Goal: Task Accomplishment & Management: Complete application form

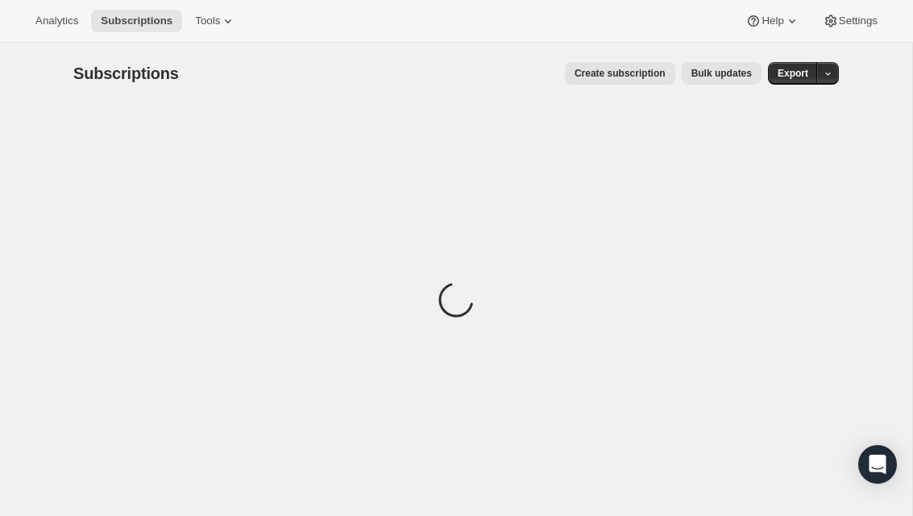
click at [624, 71] on span "Create subscription" at bounding box center [619, 73] width 91 height 13
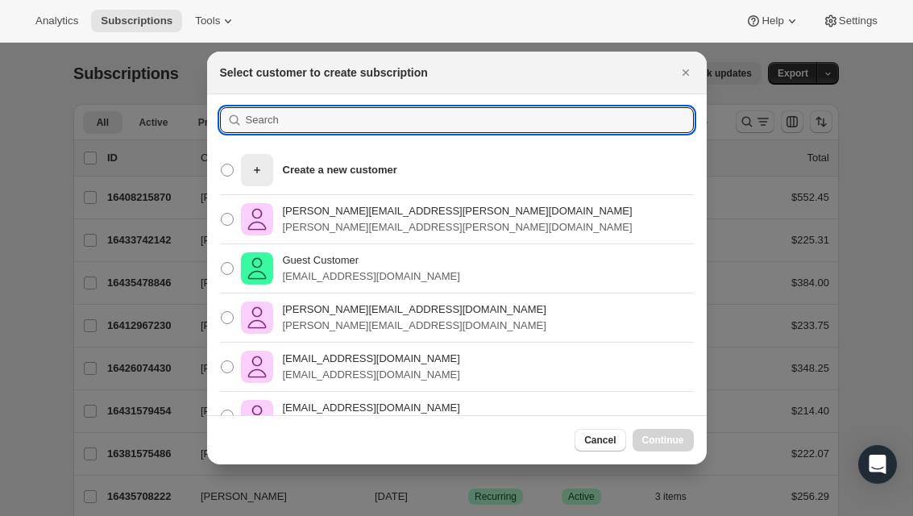
click at [517, 132] on input ":rc:" at bounding box center [470, 120] width 448 height 26
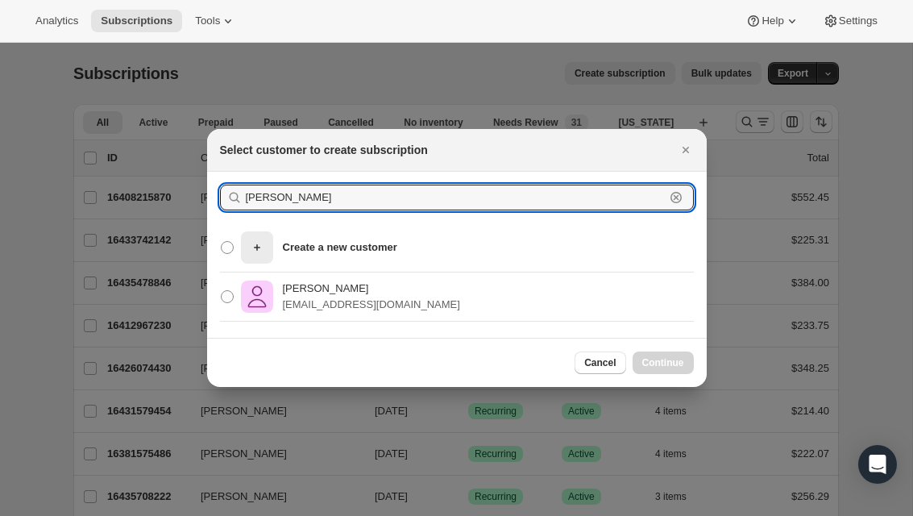
type input "[PERSON_NAME]"
click at [231, 292] on span ":rc:" at bounding box center [227, 296] width 13 height 13
click at [222, 291] on input "[PERSON_NAME] [PERSON_NAME][EMAIL_ADDRESS][DOMAIN_NAME]" at bounding box center [221, 290] width 1 height 1
radio input "true"
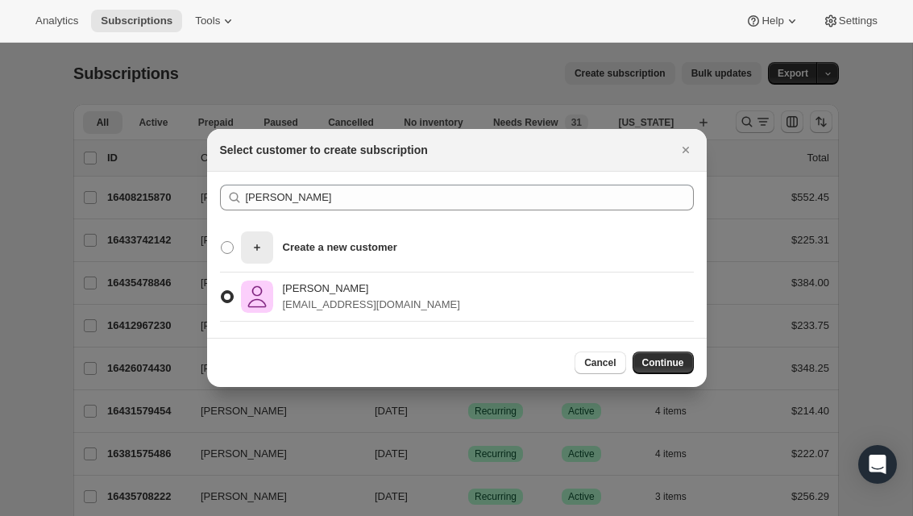
click at [659, 369] on button "Continue" at bounding box center [662, 362] width 61 height 23
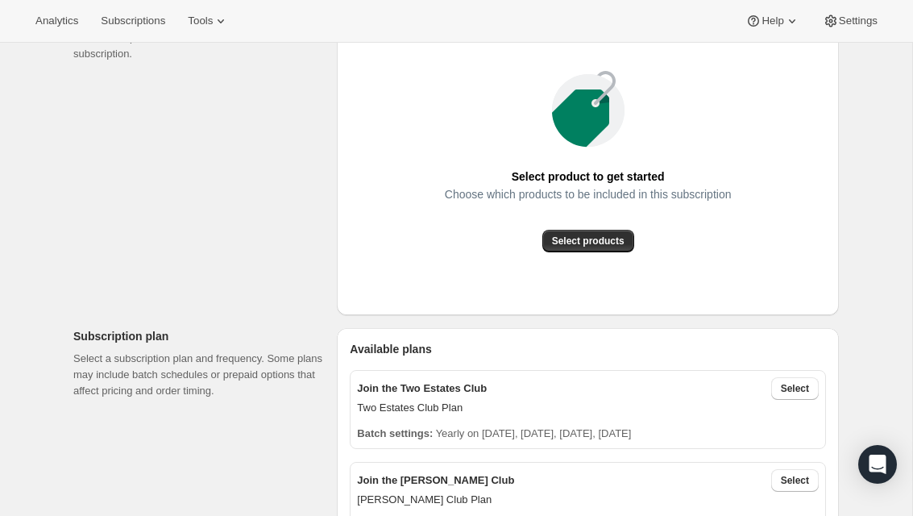
scroll to position [255, 0]
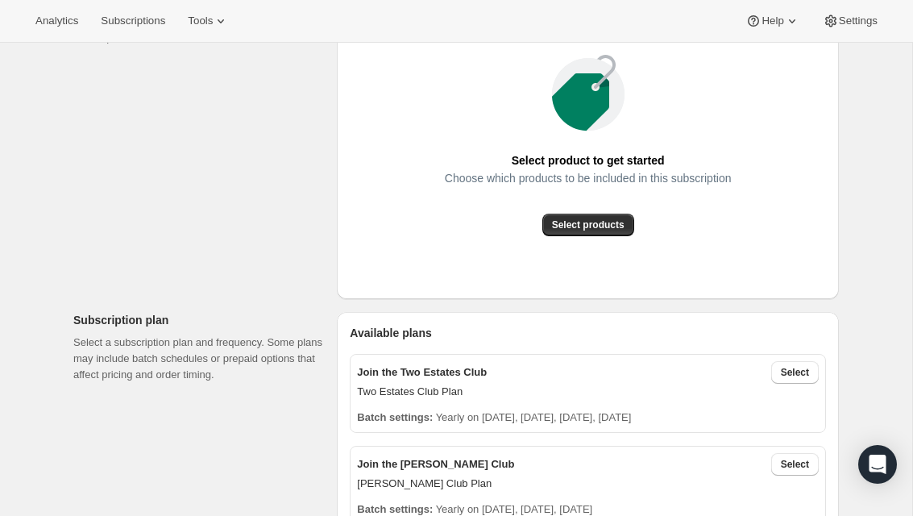
click at [620, 224] on span "Select products" at bounding box center [588, 224] width 73 height 13
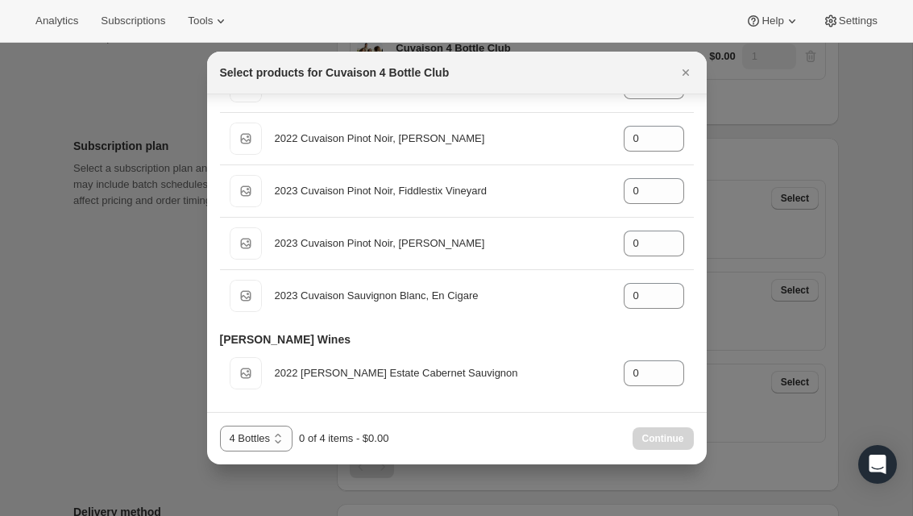
scroll to position [1143, 0]
click at [678, 437] on div "Continue" at bounding box center [662, 438] width 61 height 23
click at [682, 64] on icon "Close" at bounding box center [686, 72] width 16 height 16
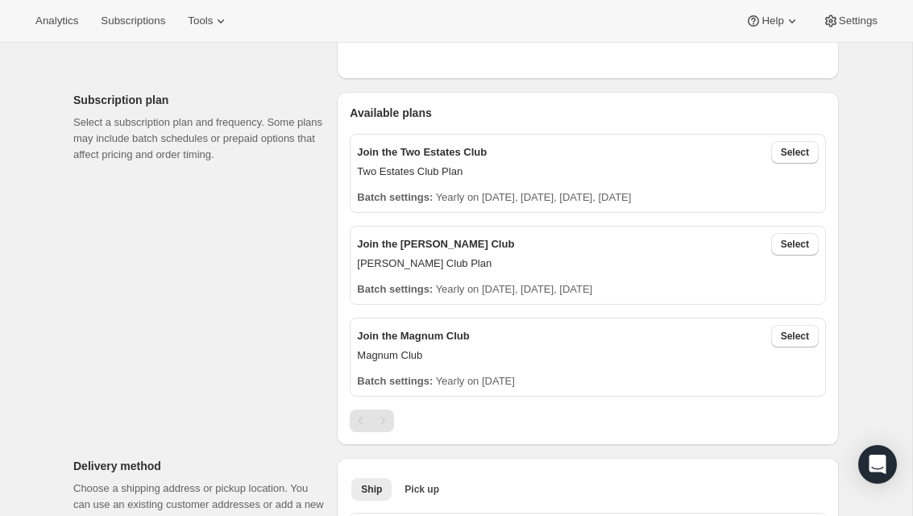
scroll to position [475, 0]
click at [806, 140] on button "Select" at bounding box center [795, 151] width 48 height 23
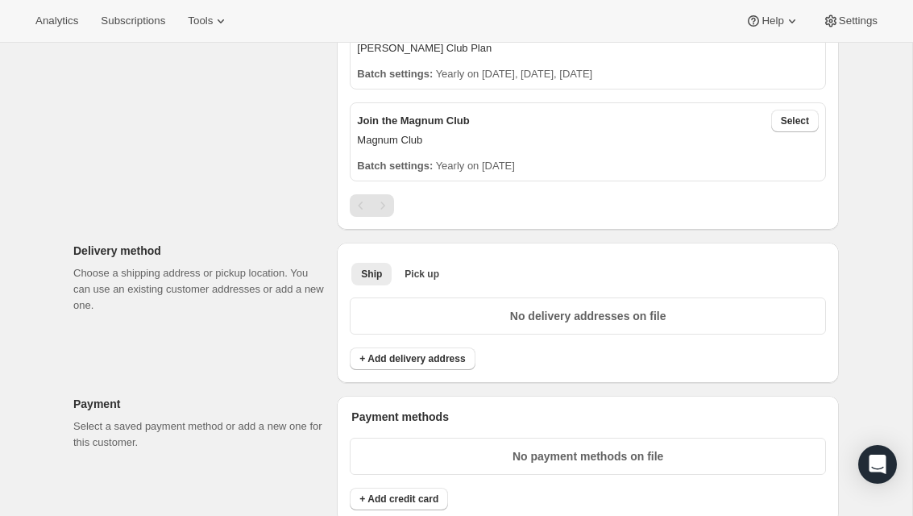
scroll to position [775, 0]
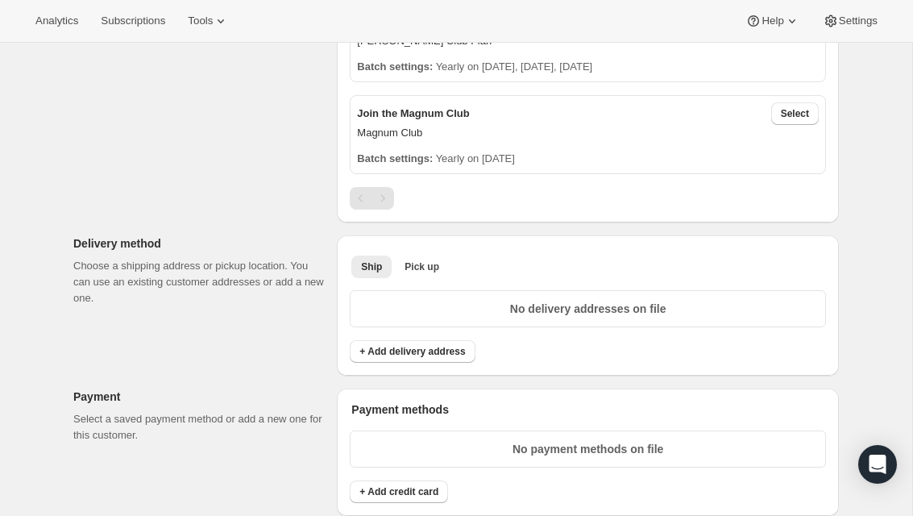
click at [447, 342] on button "+ Add delivery address" at bounding box center [412, 351] width 125 height 23
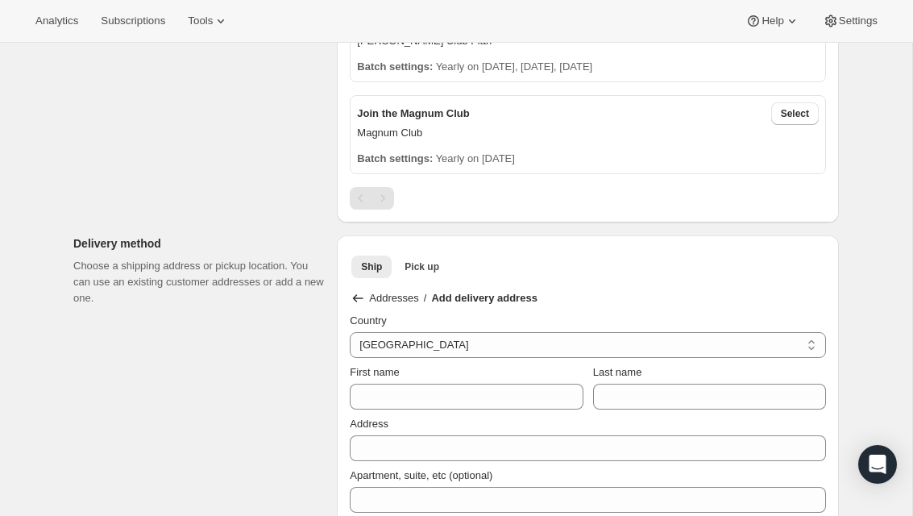
select select "CA"
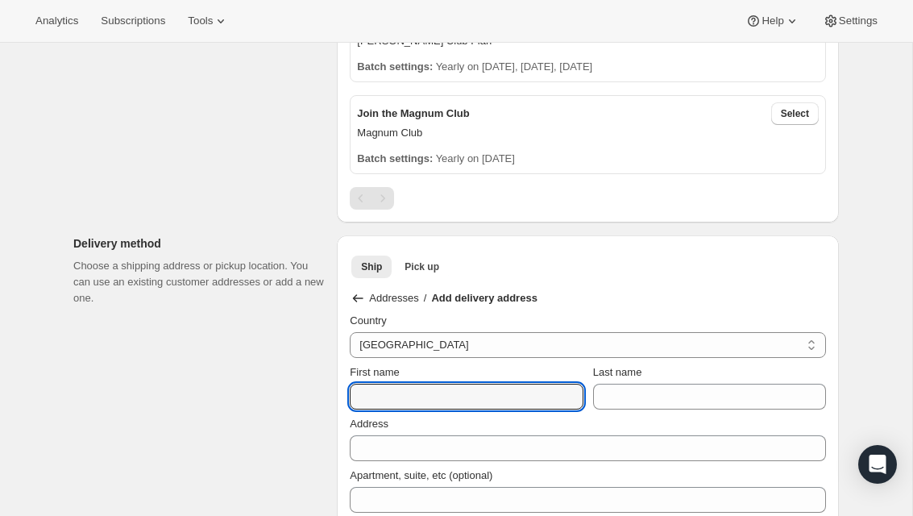
click at [491, 394] on input "First name" at bounding box center [466, 396] width 233 height 26
type input "[PERSON_NAME]"
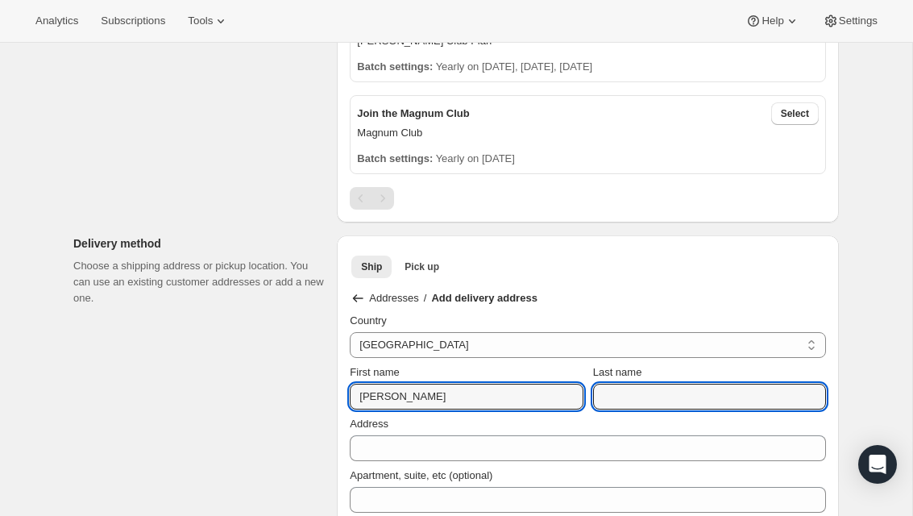
click at [707, 396] on input "Last name" at bounding box center [709, 396] width 233 height 26
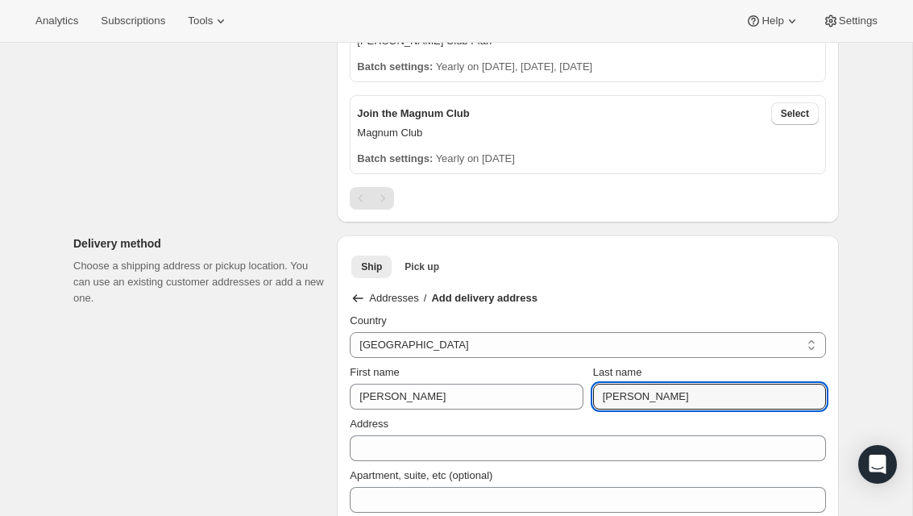
type input "[PERSON_NAME]"
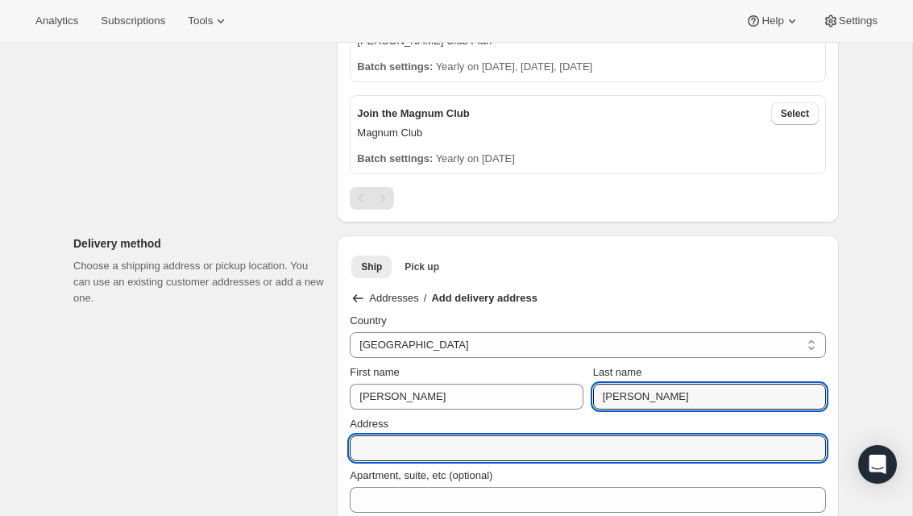
click at [711, 448] on input "Address" at bounding box center [588, 448] width 476 height 26
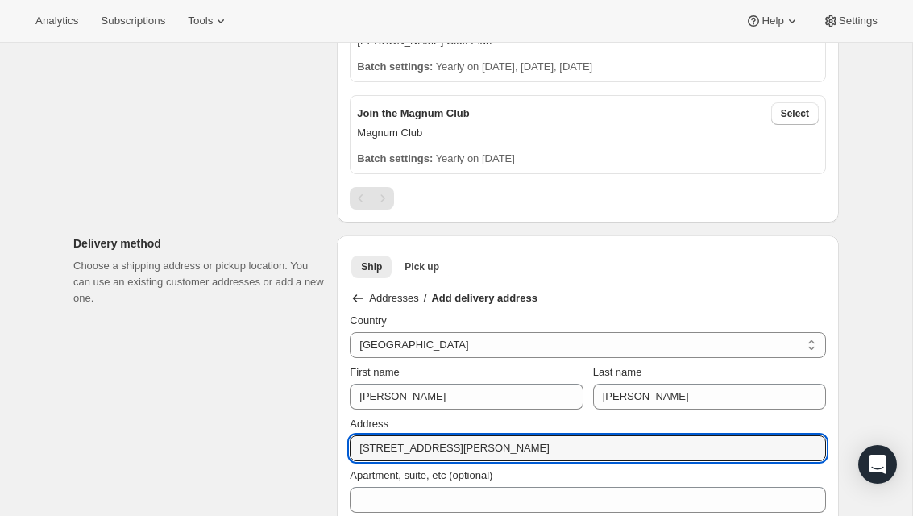
type input "[STREET_ADDRESS][PERSON_NAME]"
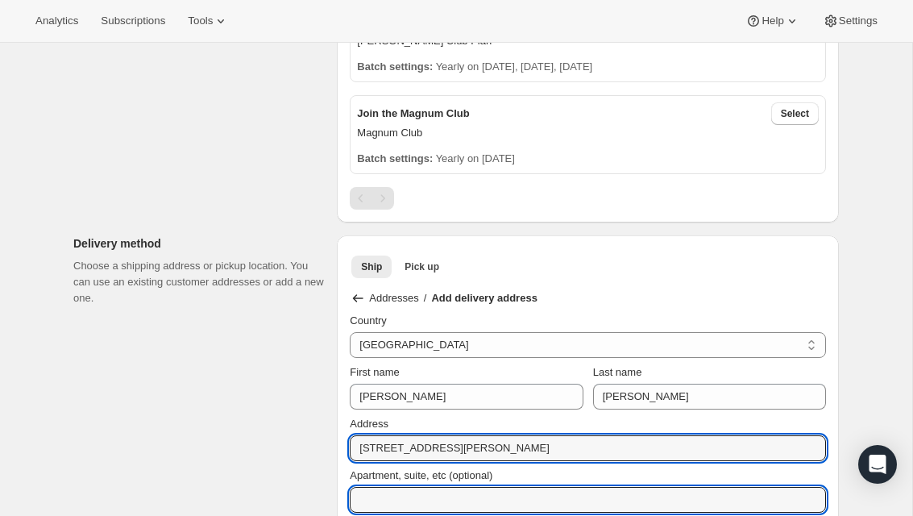
click at [614, 499] on input "Apartment, suite, etc (optional)" at bounding box center [588, 500] width 476 height 26
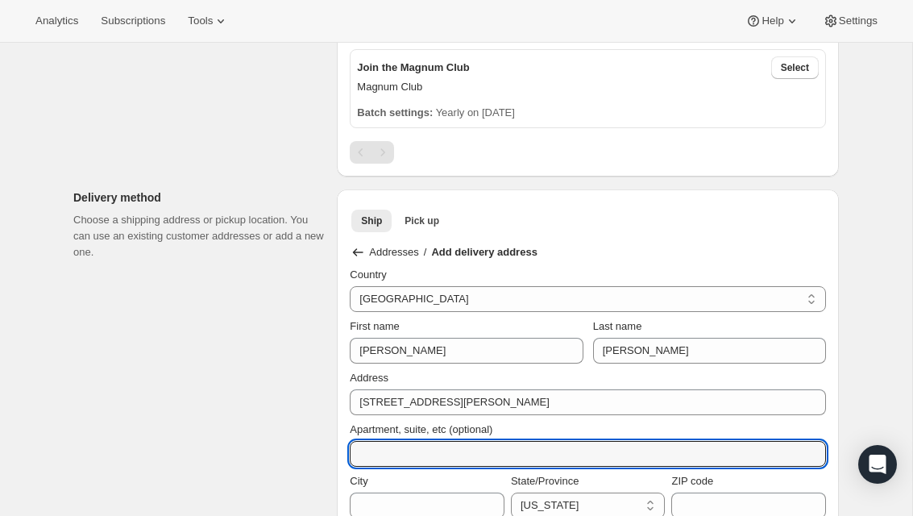
scroll to position [832, 0]
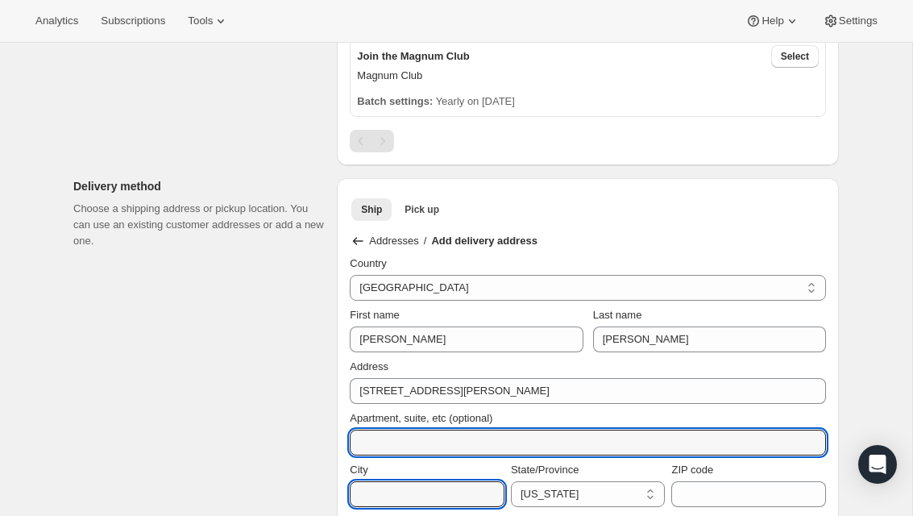
click at [447, 503] on input "City" at bounding box center [427, 494] width 155 height 26
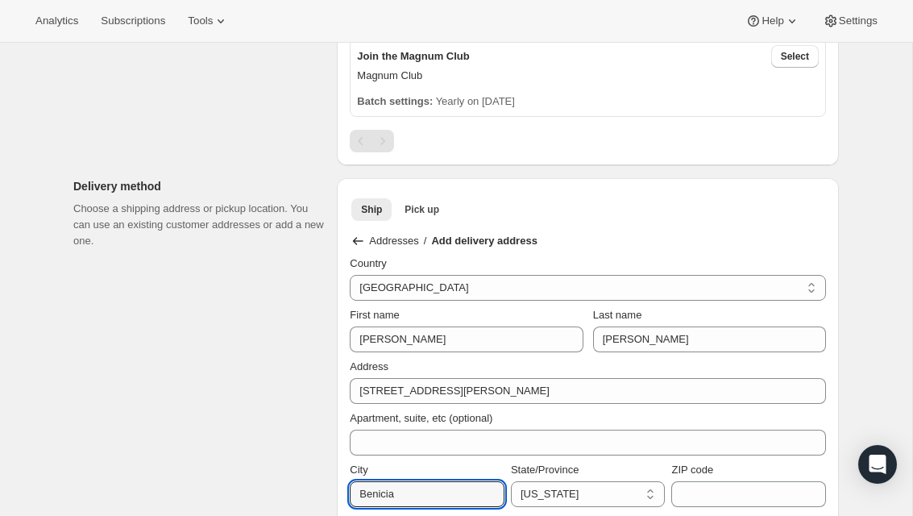
type input "Benicia"
click at [770, 484] on input "ZIP code" at bounding box center [748, 494] width 155 height 26
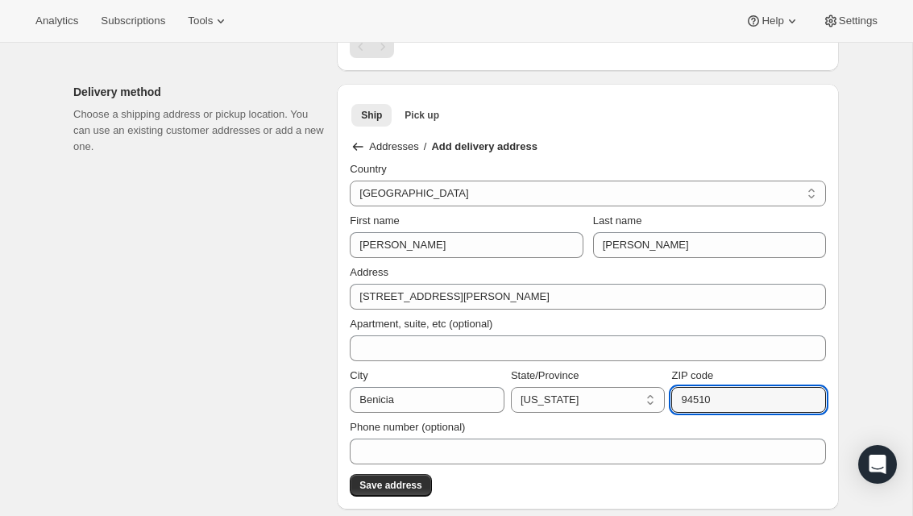
scroll to position [930, 0]
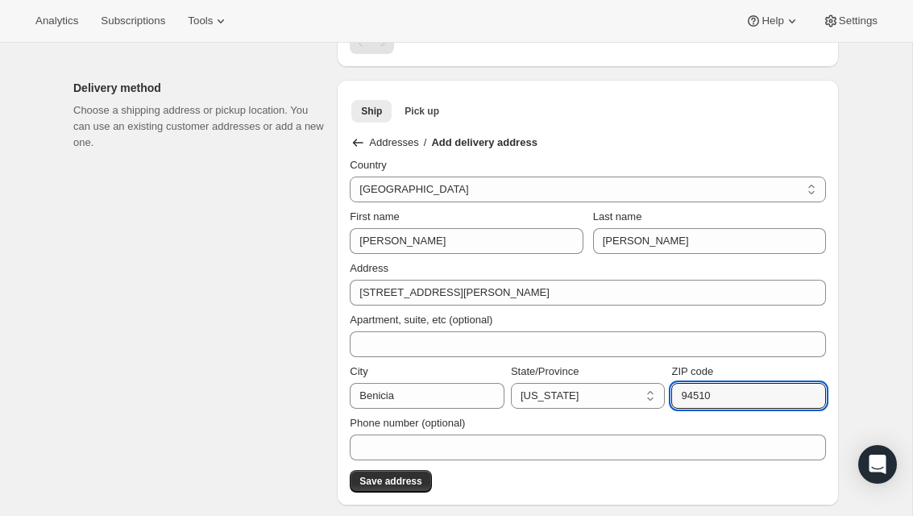
type input "94510"
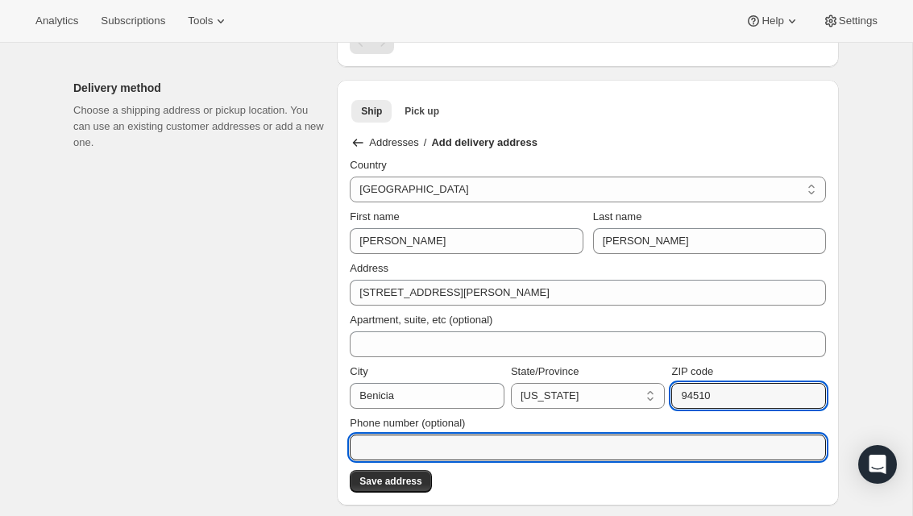
click at [716, 446] on input "Phone number (optional)" at bounding box center [588, 447] width 476 height 26
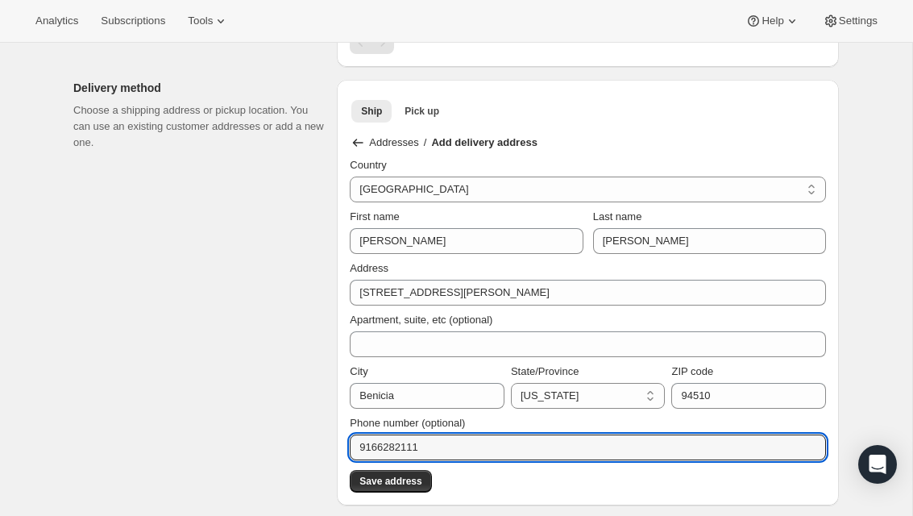
type input "9166282111"
click at [396, 487] on button "Save address" at bounding box center [390, 481] width 81 height 23
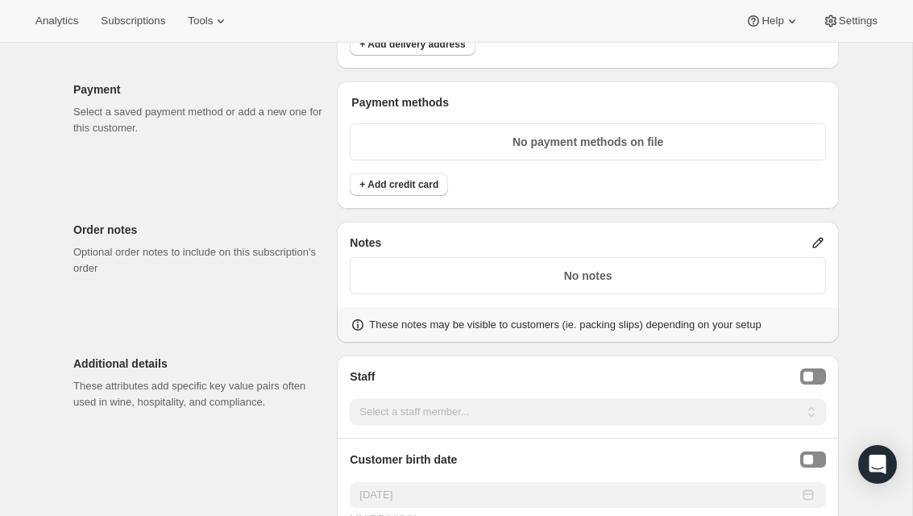
scroll to position [1104, 0]
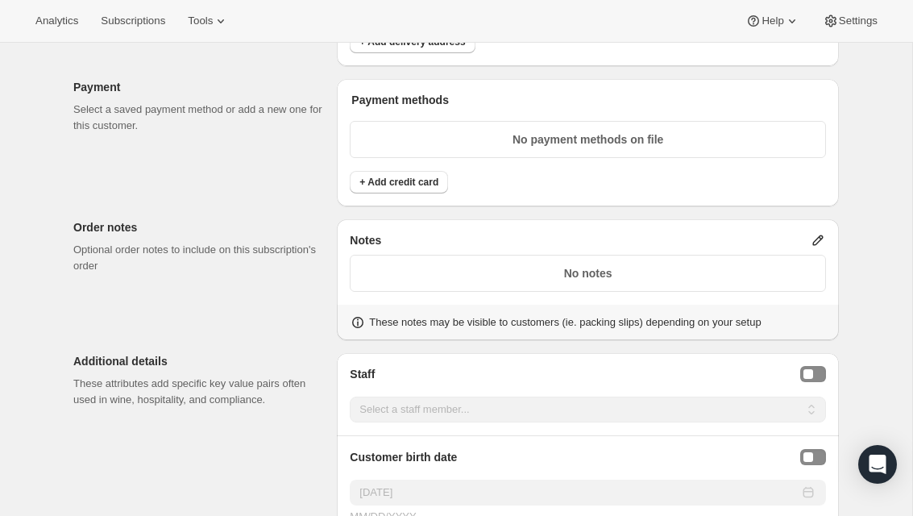
click at [380, 179] on span "+ Add credit card" at bounding box center [398, 182] width 79 height 13
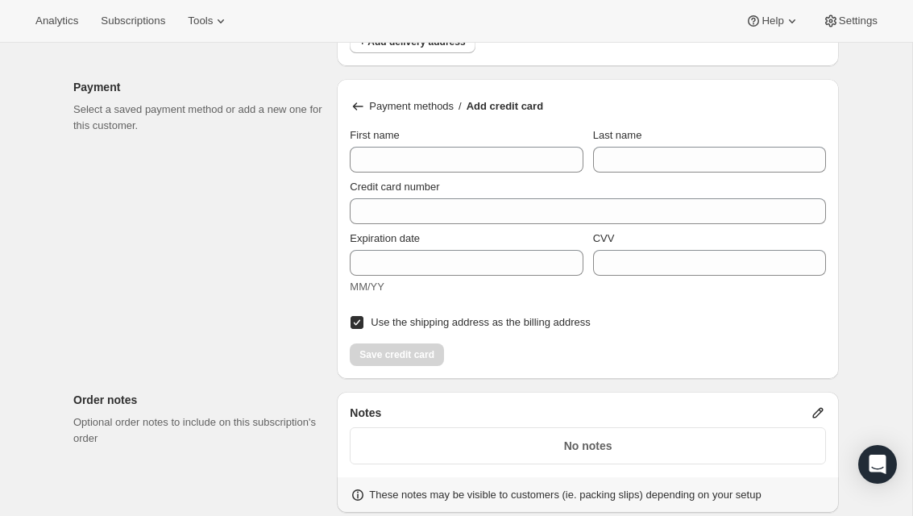
click at [528, 139] on div "First name" at bounding box center [466, 135] width 233 height 16
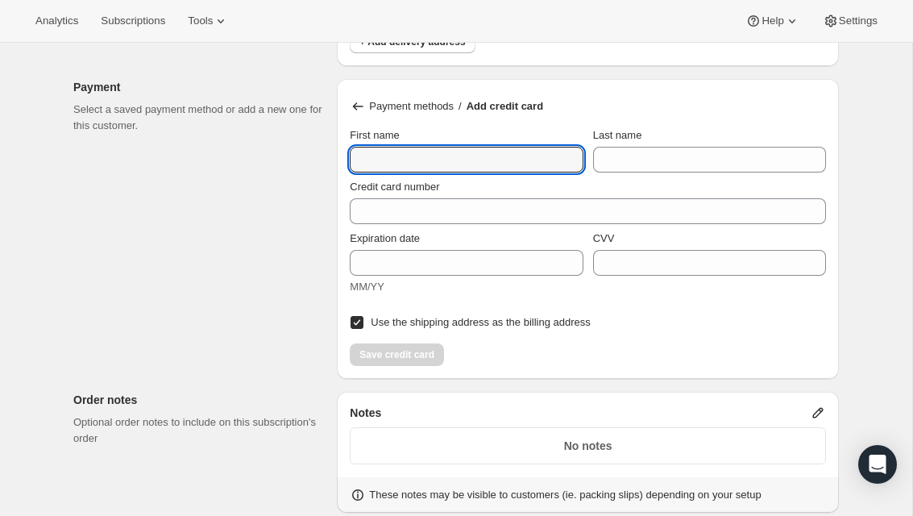
click at [549, 160] on input "First name" at bounding box center [466, 160] width 233 height 26
type input "[PERSON_NAME]"
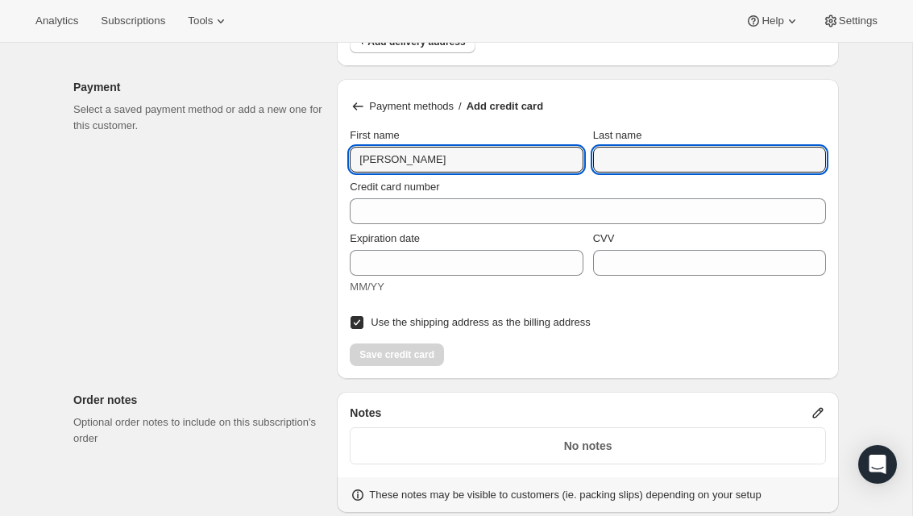
click at [698, 167] on input "Last name" at bounding box center [709, 160] width 233 height 26
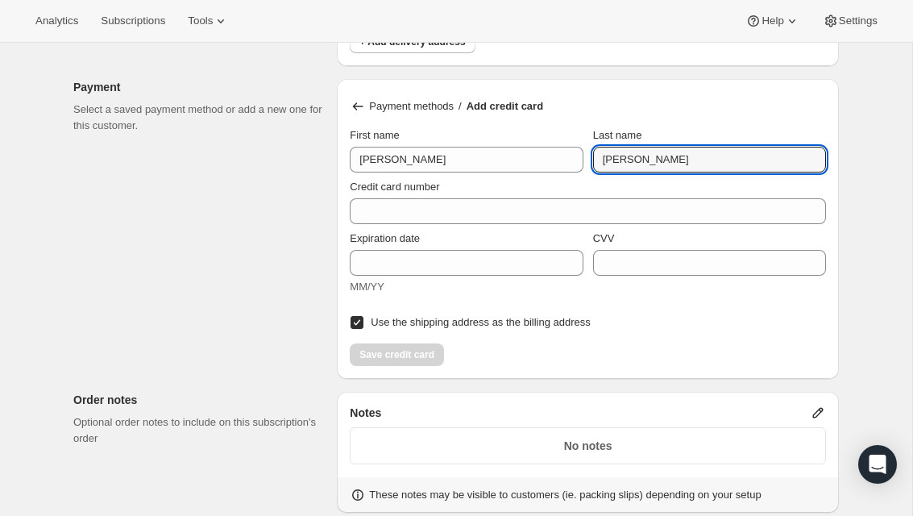
type input "[PERSON_NAME]"
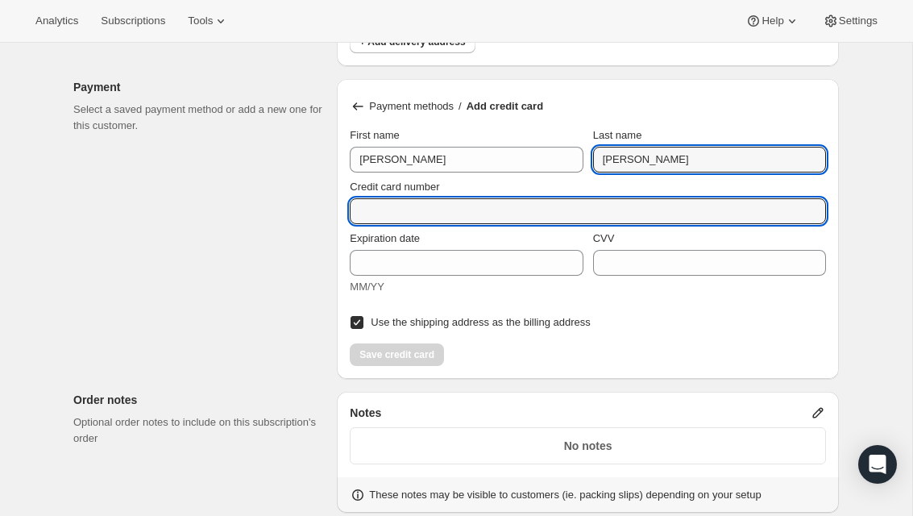
click at [740, 210] on input "Credit card number" at bounding box center [581, 211] width 463 height 26
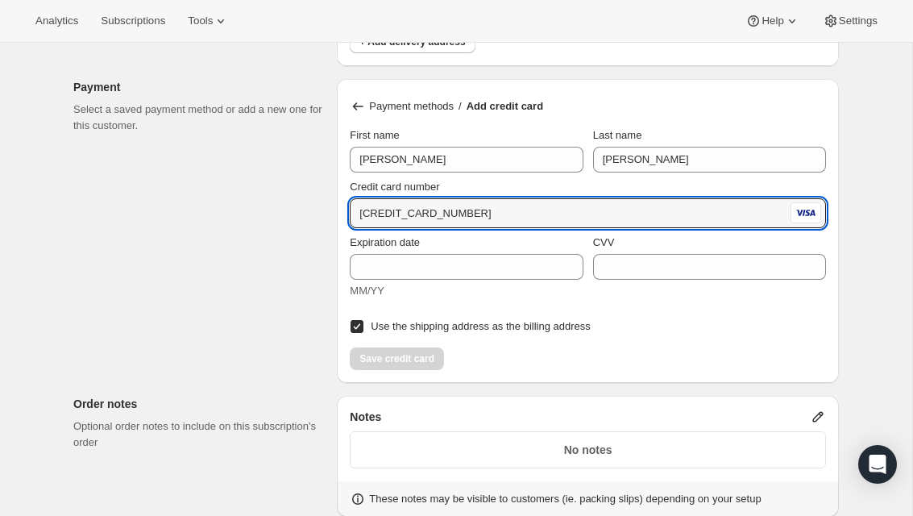
type input "[CREDIT_CARD_NUMBER]"
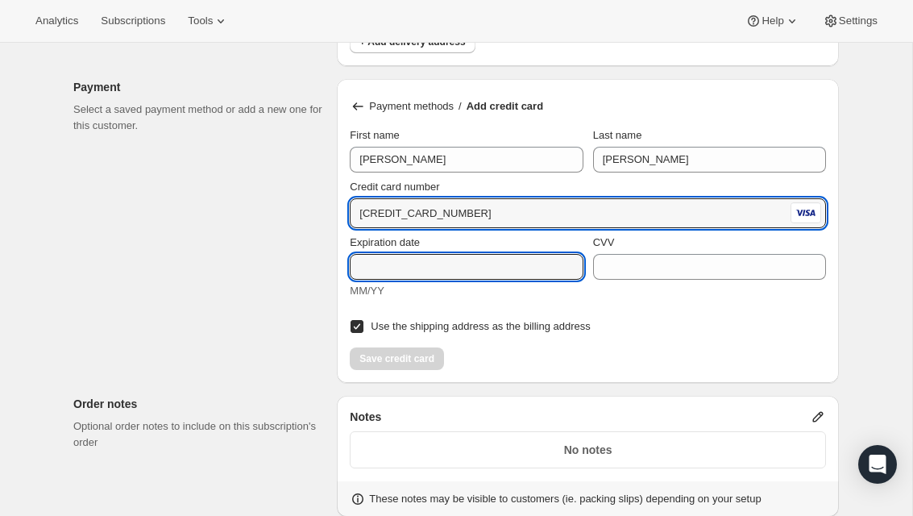
click at [507, 265] on input "Expiration date" at bounding box center [466, 267] width 233 height 26
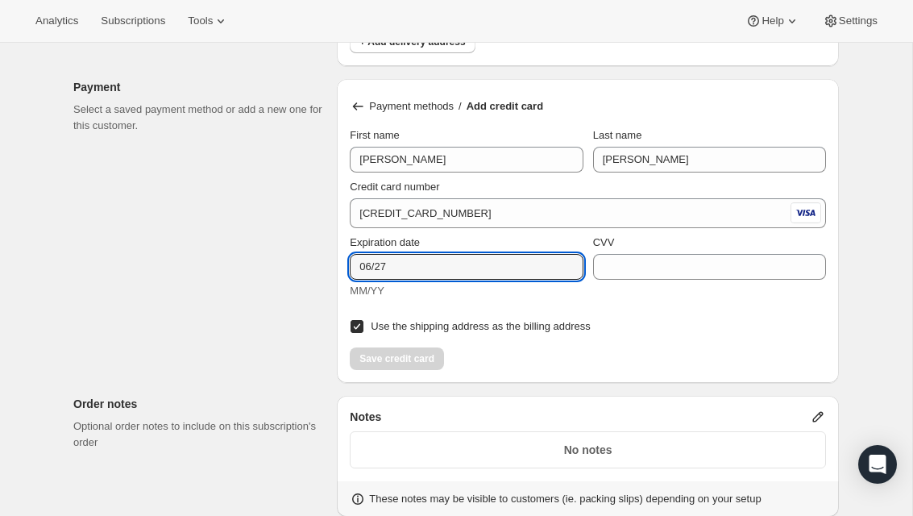
type input "06/27"
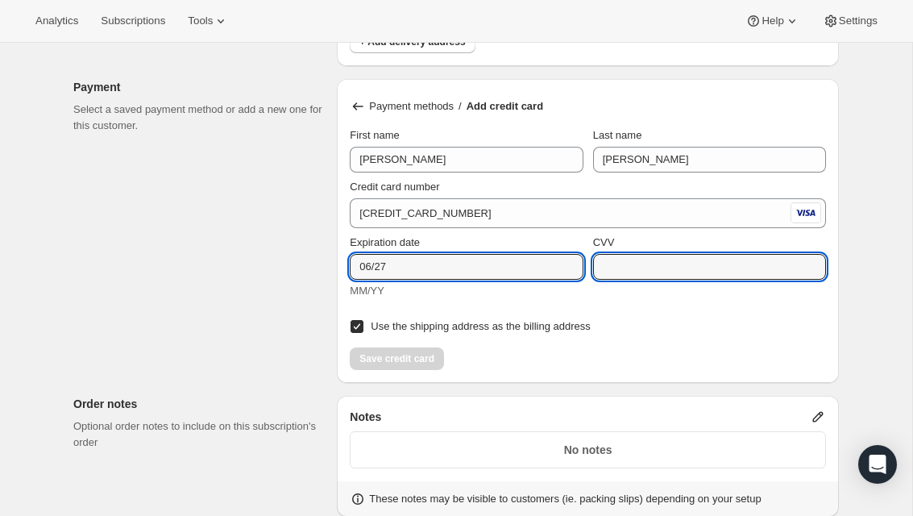
click at [740, 276] on input "CVV" at bounding box center [709, 267] width 233 height 26
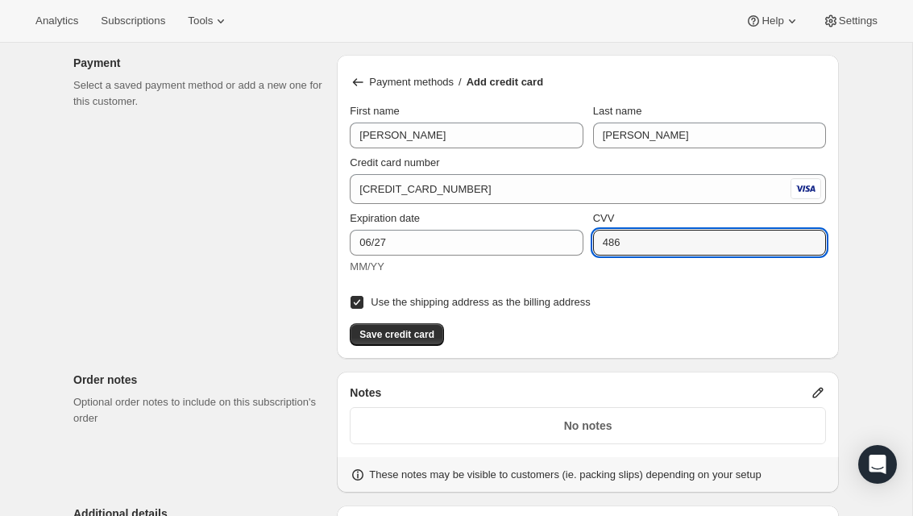
scroll to position [1141, 0]
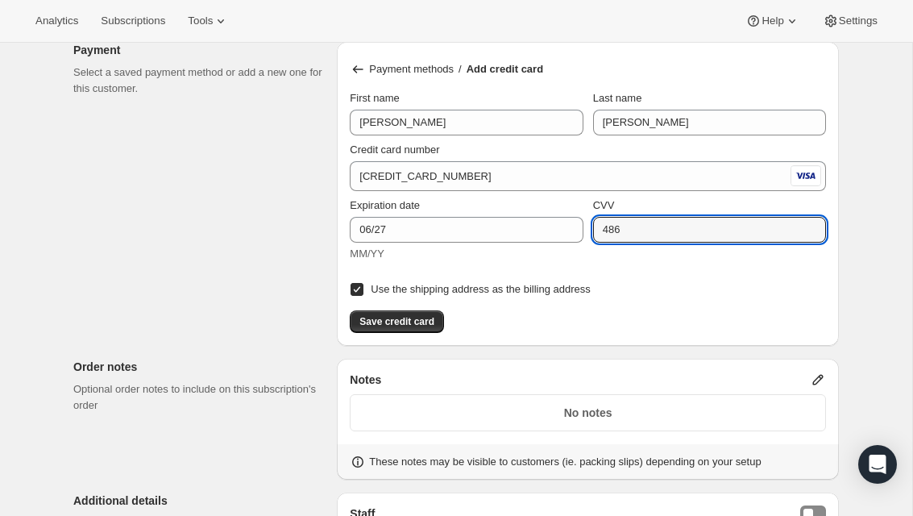
type input "486"
click at [406, 324] on span "Save credit card" at bounding box center [396, 321] width 75 height 13
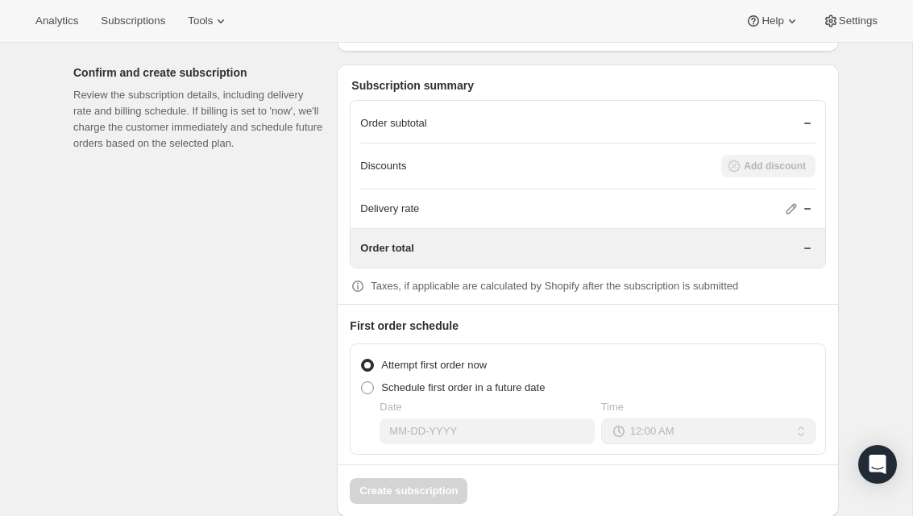
scroll to position [1602, 0]
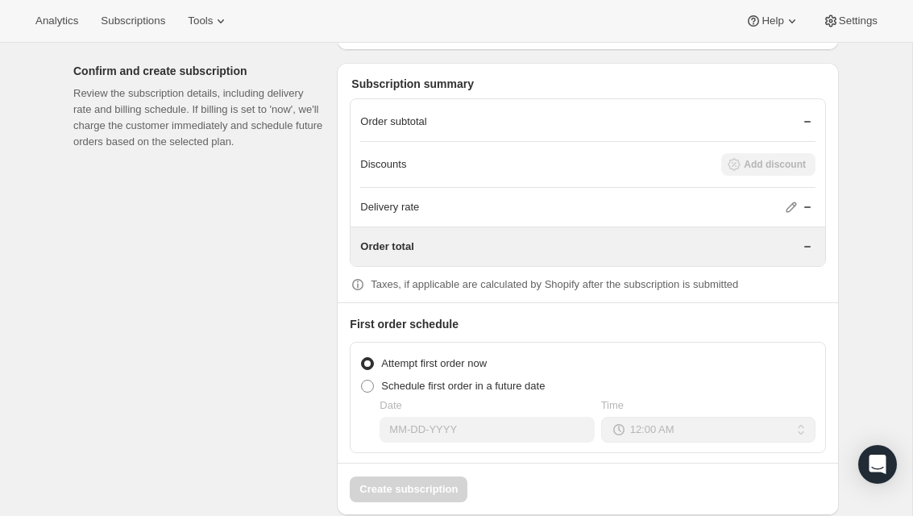
click at [545, 392] on label "Schedule first order in a future date" at bounding box center [452, 386] width 184 height 23
click at [362, 380] on input "Schedule first order in a future date" at bounding box center [361, 379] width 1 height 1
radio input "true"
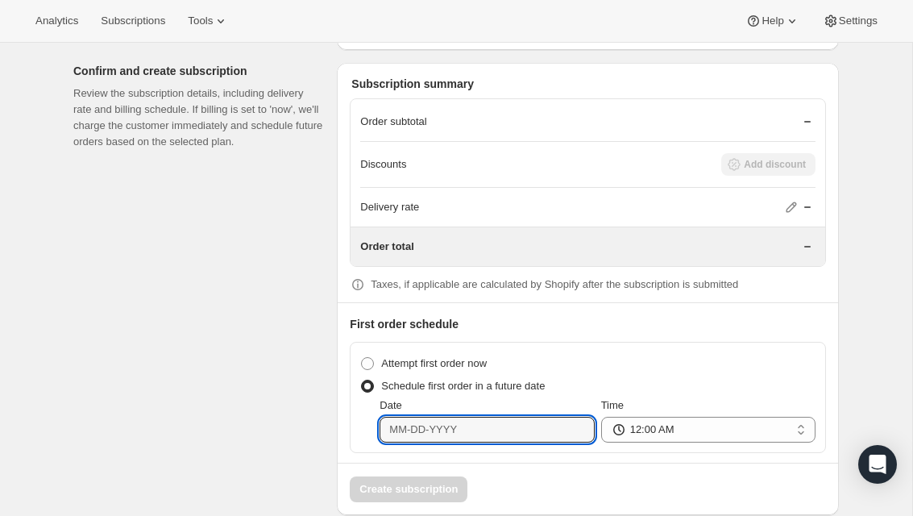
click at [542, 417] on input "Date" at bounding box center [486, 430] width 214 height 26
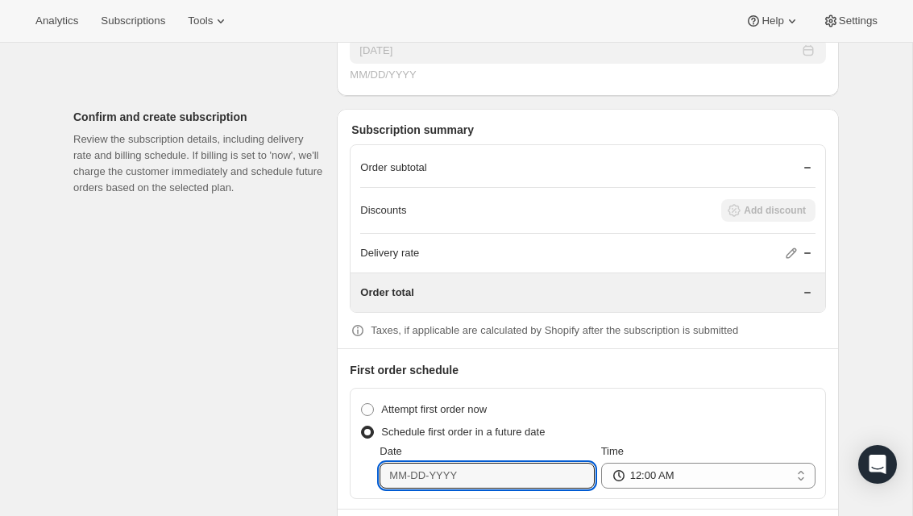
scroll to position [1578, 0]
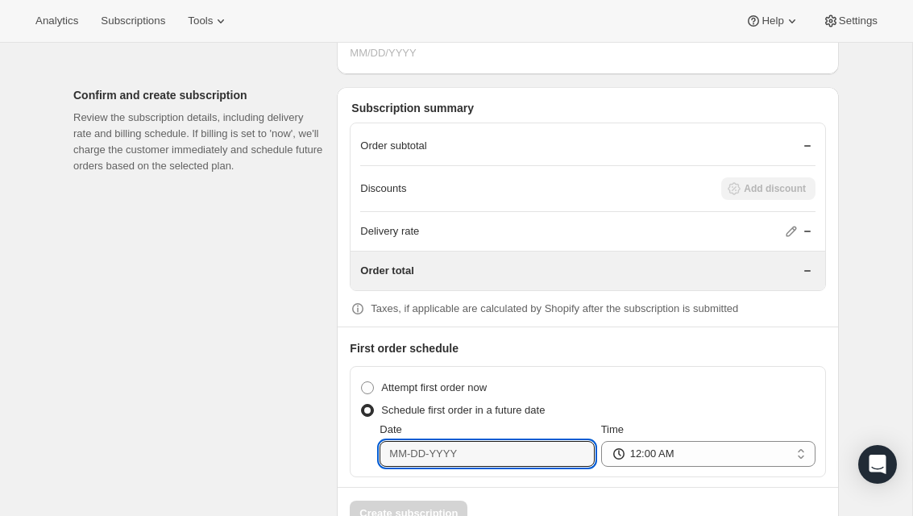
click at [549, 454] on input "Date" at bounding box center [486, 454] width 214 height 26
click at [490, 454] on input "Date" at bounding box center [486, 454] width 214 height 26
type input "0"
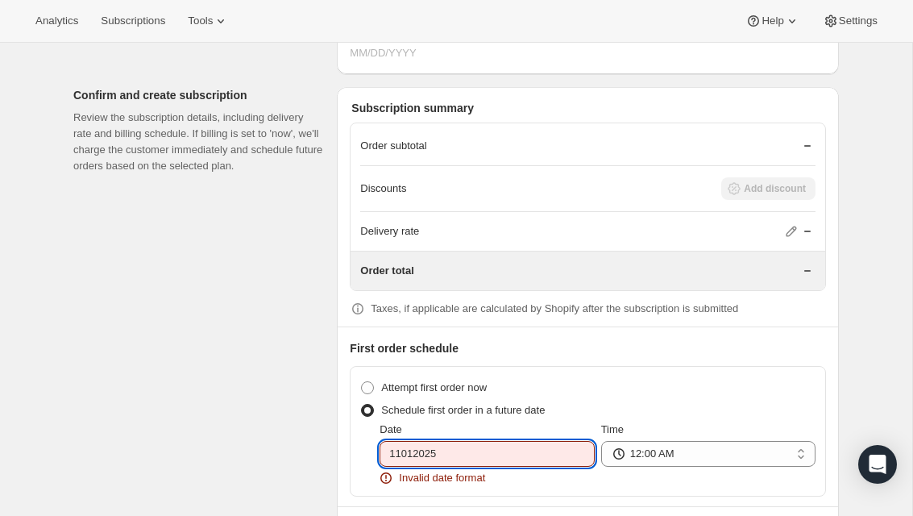
click at [719, 402] on div "Schedule first order in a future date" at bounding box center [587, 410] width 455 height 23
click at [545, 462] on input "11012025" at bounding box center [486, 454] width 214 height 26
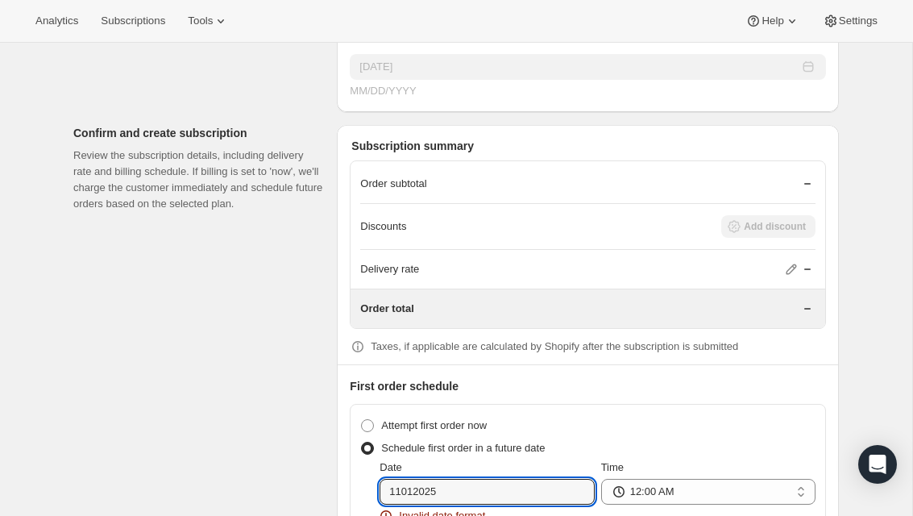
scroll to position [1542, 0]
click at [542, 495] on input "11012025" at bounding box center [486, 490] width 214 height 26
click at [549, 493] on input "11012025" at bounding box center [486, 490] width 214 height 26
type input "1"
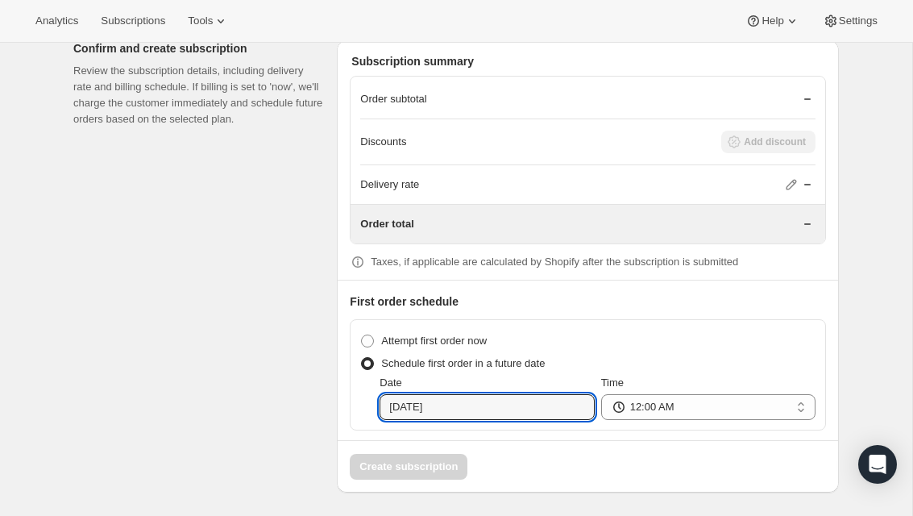
scroll to position [1623, 0]
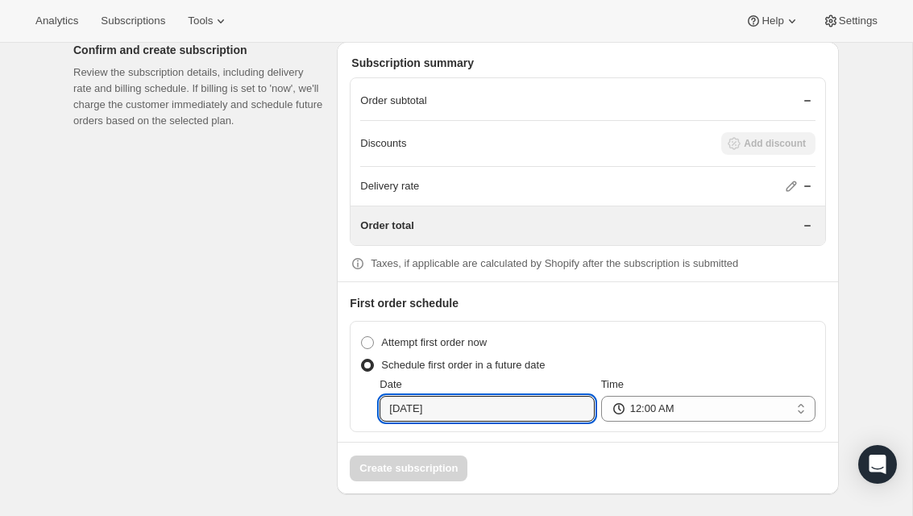
type input "[DATE]"
click at [765, 454] on div "Create subscription" at bounding box center [588, 460] width 500 height 39
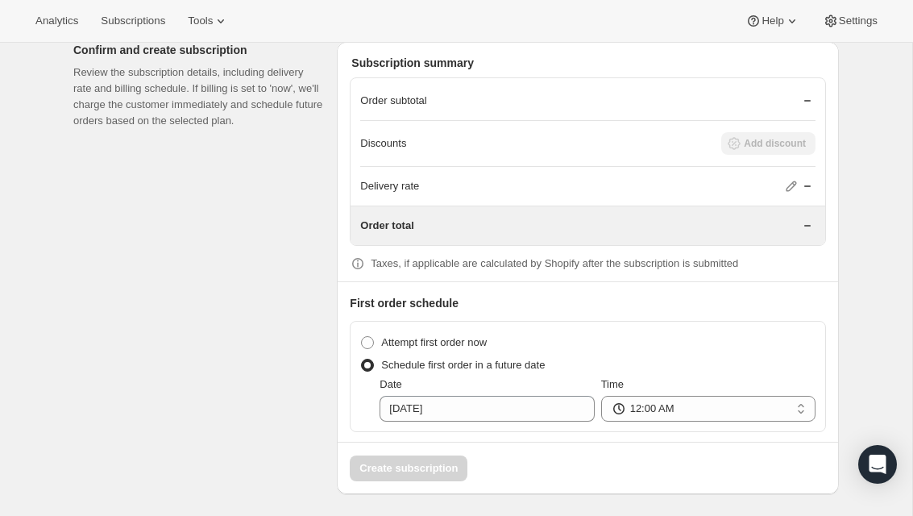
click at [431, 466] on div "Create subscription" at bounding box center [588, 460] width 500 height 39
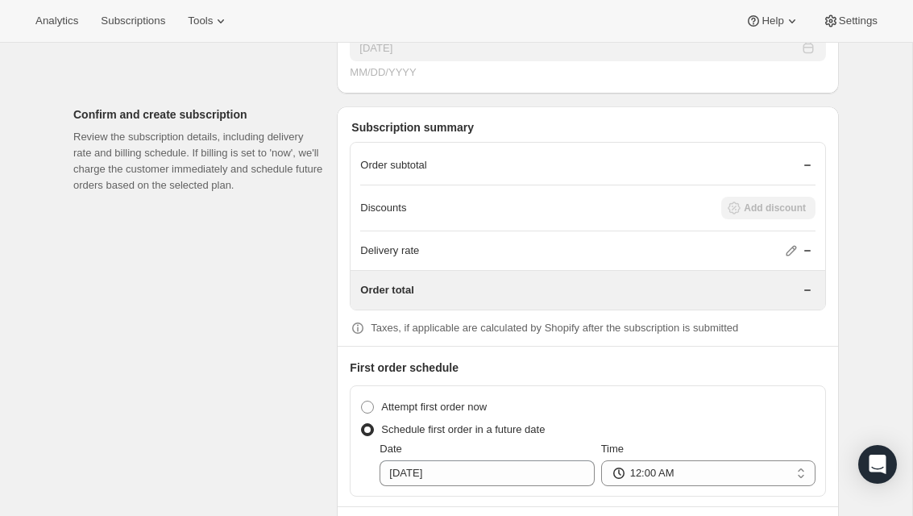
scroll to position [1563, 0]
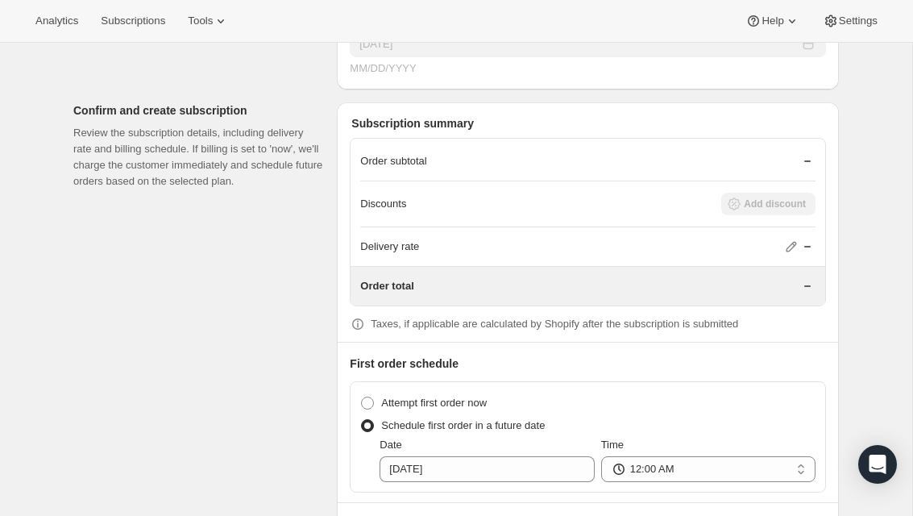
click at [790, 220] on div "Discounts Add discount" at bounding box center [587, 204] width 455 height 46
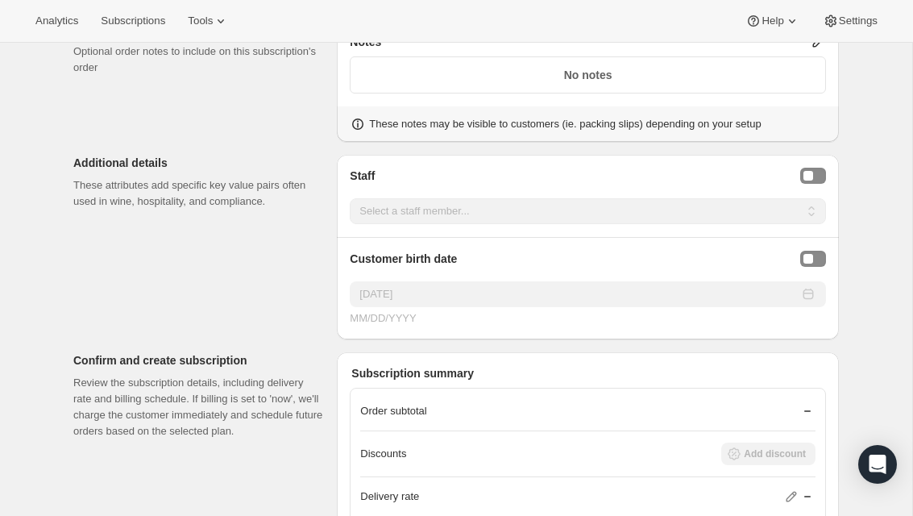
scroll to position [1299, 0]
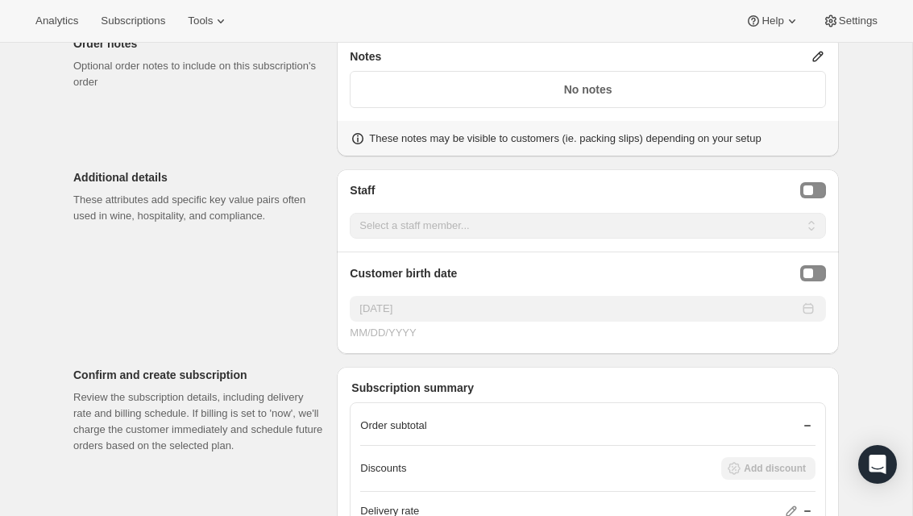
click at [821, 192] on button "Staff Selector" at bounding box center [813, 190] width 26 height 16
click at [786, 218] on select "Select a staff member... [PERSON_NAME] Rafa [PERSON_NAME] [PERSON_NAME] [PERSON…" at bounding box center [588, 224] width 476 height 26
select select "associate-2"
click at [808, 275] on button "Birthday Selector" at bounding box center [813, 271] width 26 height 16
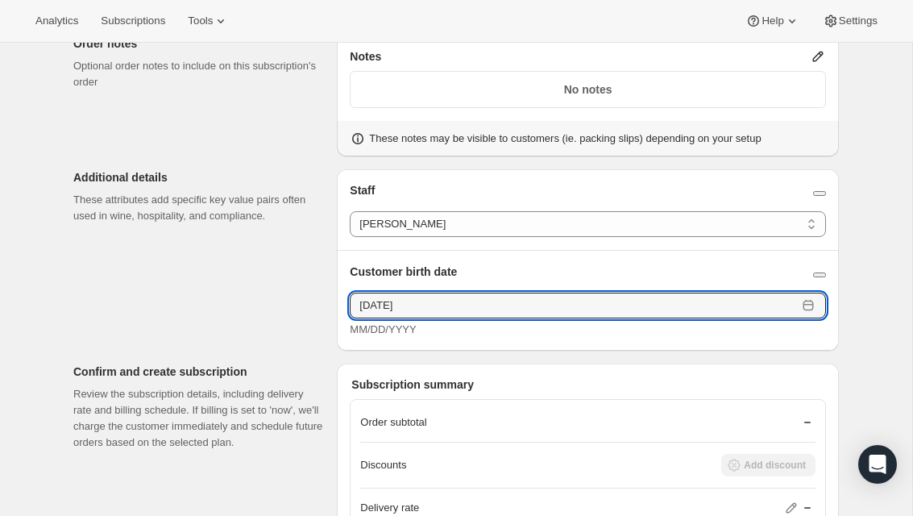
click at [770, 309] on input "[DATE]" at bounding box center [573, 305] width 447 height 26
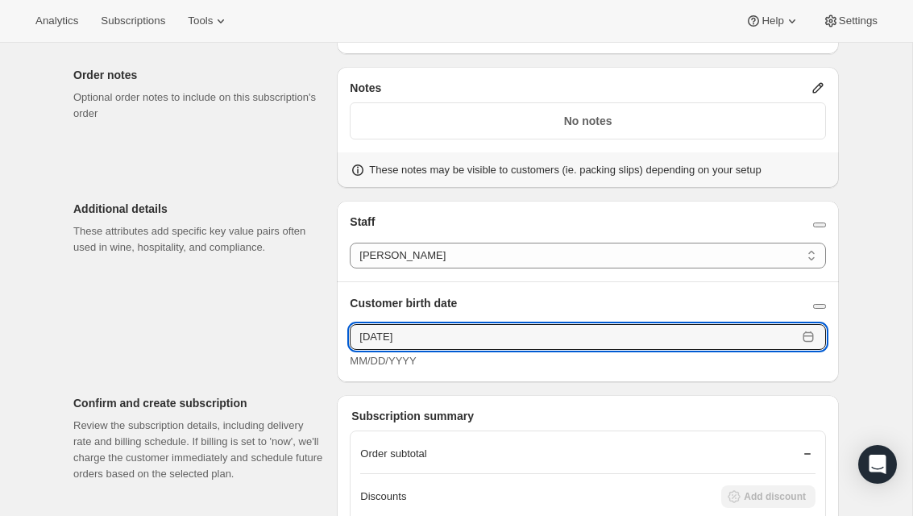
scroll to position [1268, 0]
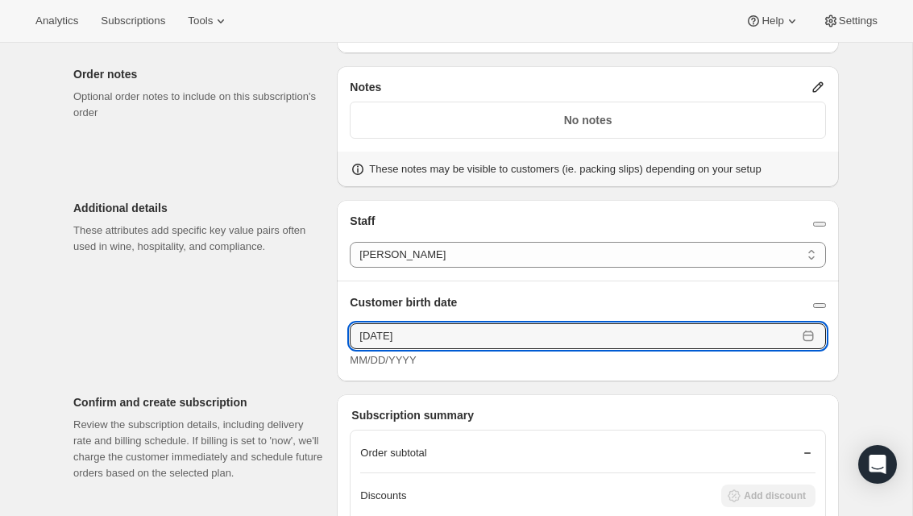
click at [784, 364] on div "MM/DD/YYYY" at bounding box center [588, 360] width 476 height 16
click at [644, 348] on input "[DATE]" at bounding box center [573, 336] width 447 height 26
type input "[DATE]"
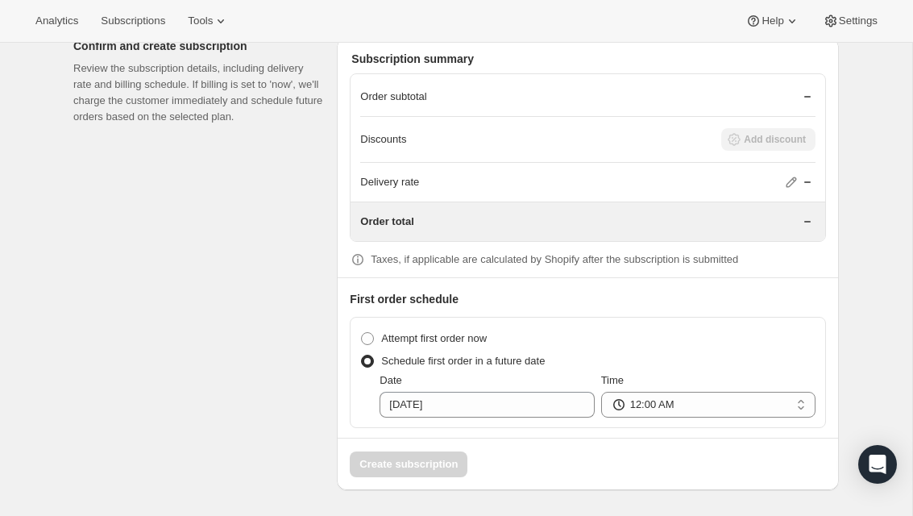
scroll to position [1623, 0]
click at [764, 157] on div "Discounts Add discount" at bounding box center [587, 141] width 455 height 46
click at [783, 188] on icon at bounding box center [791, 183] width 16 height 16
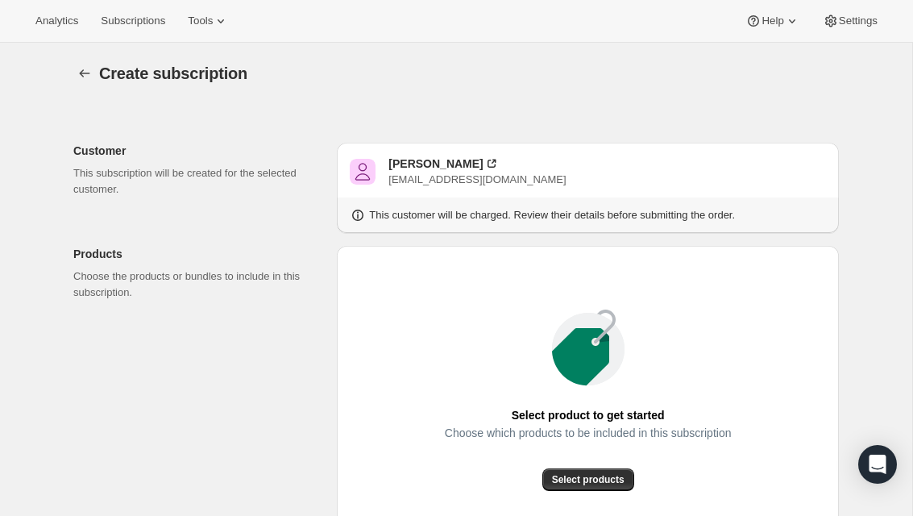
scroll to position [0, 0]
click at [857, 18] on span "Settings" at bounding box center [858, 21] width 39 height 13
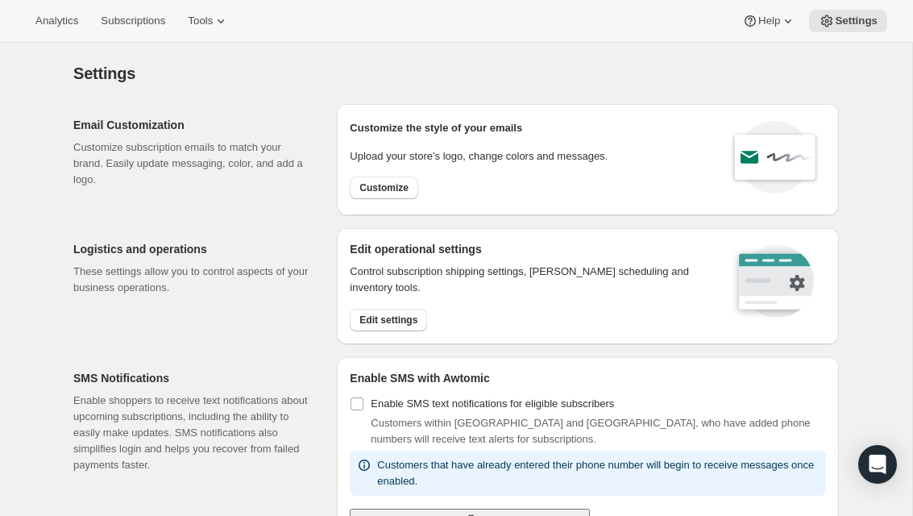
click at [139, 18] on span "Subscriptions" at bounding box center [133, 21] width 64 height 13
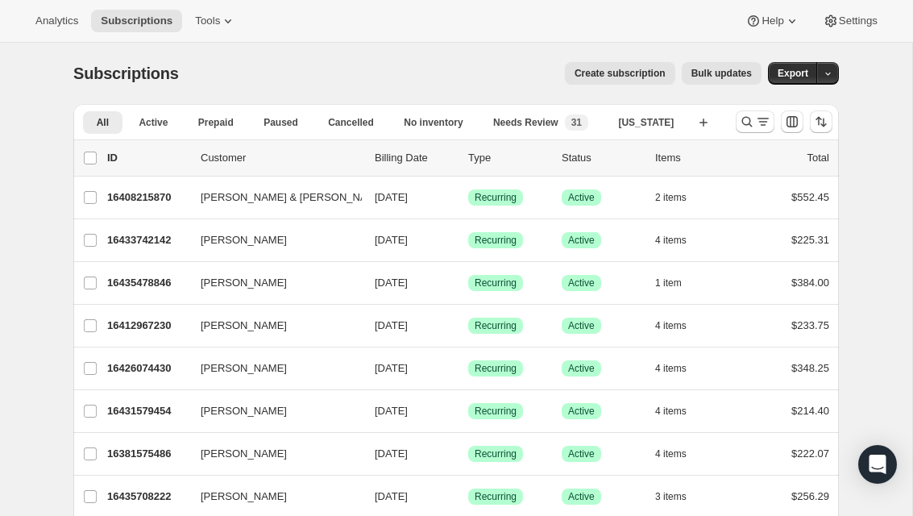
click at [741, 129] on icon "Search and filter results" at bounding box center [747, 122] width 16 height 16
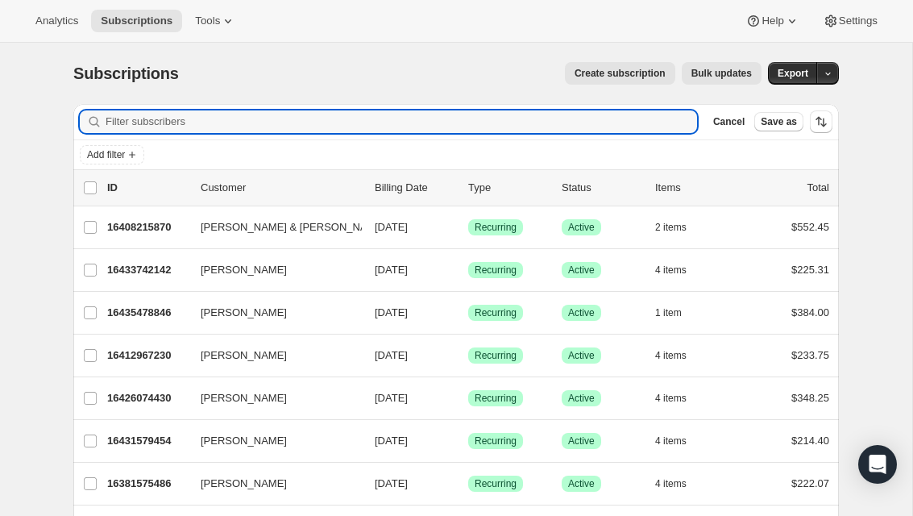
click at [522, 130] on input "Filter subscribers" at bounding box center [401, 121] width 591 height 23
type input "[PERSON_NAME]"
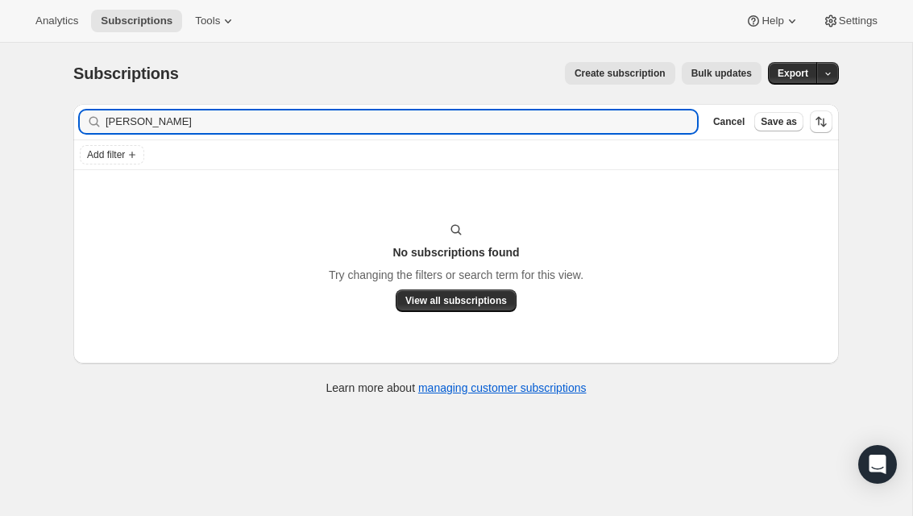
click at [193, 31] on button "Tools" at bounding box center [215, 21] width 60 height 23
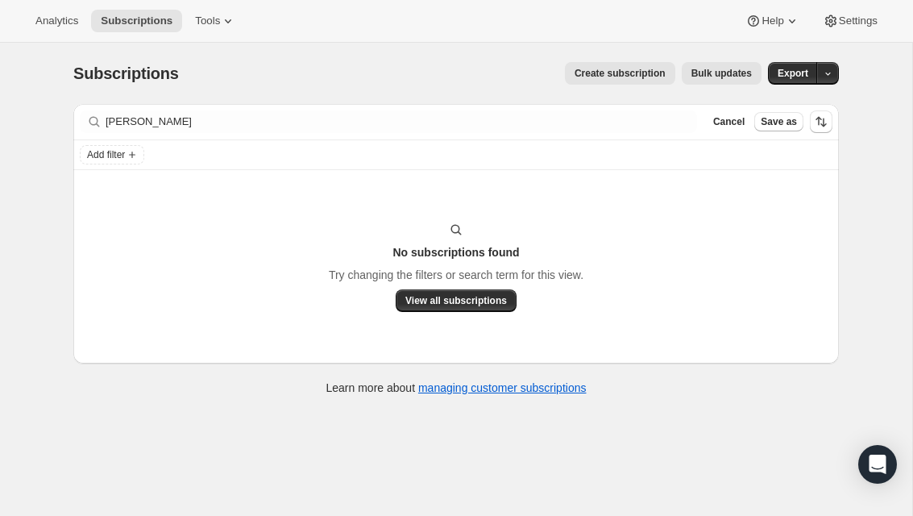
click at [796, 222] on div "No subscriptions found Try changing the filters or search term for this view. V…" at bounding box center [455, 267] width 733 height 90
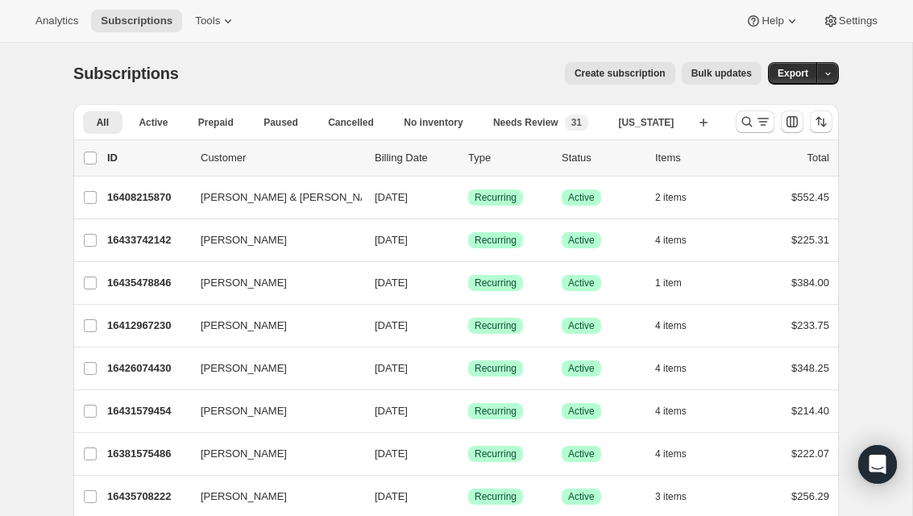
click at [651, 84] on button "Create subscription" at bounding box center [620, 73] width 110 height 23
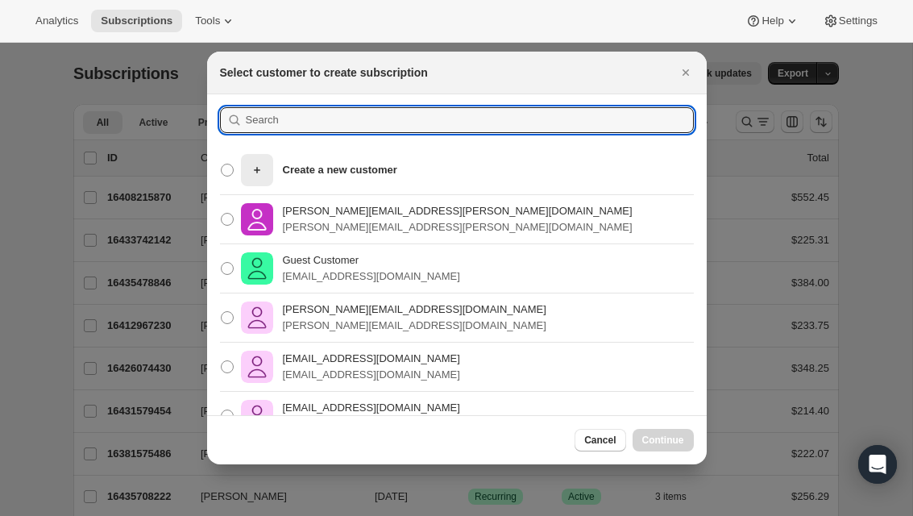
click at [652, 109] on input ":rc:" at bounding box center [470, 120] width 448 height 26
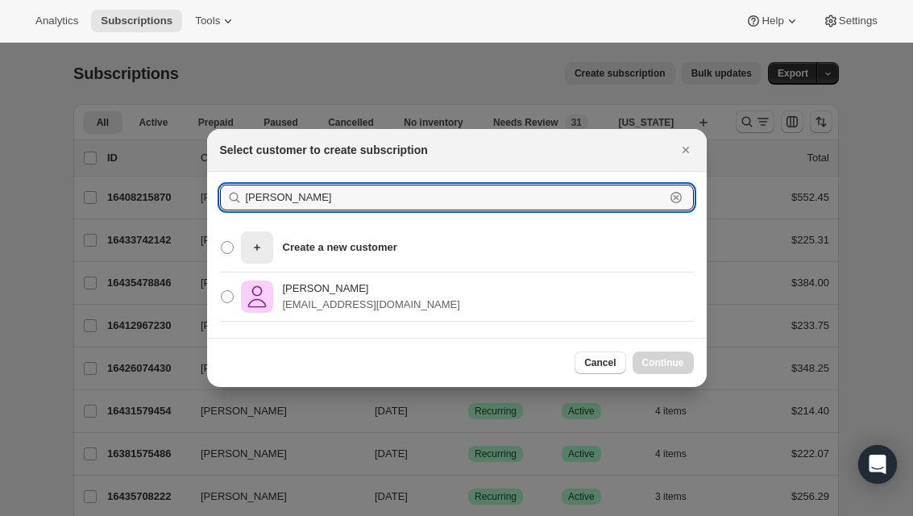
type input "[PERSON_NAME]"
click at [495, 302] on div "[PERSON_NAME] [PERSON_NAME][EMAIL_ADDRESS][DOMAIN_NAME]" at bounding box center [456, 296] width 499 height 49
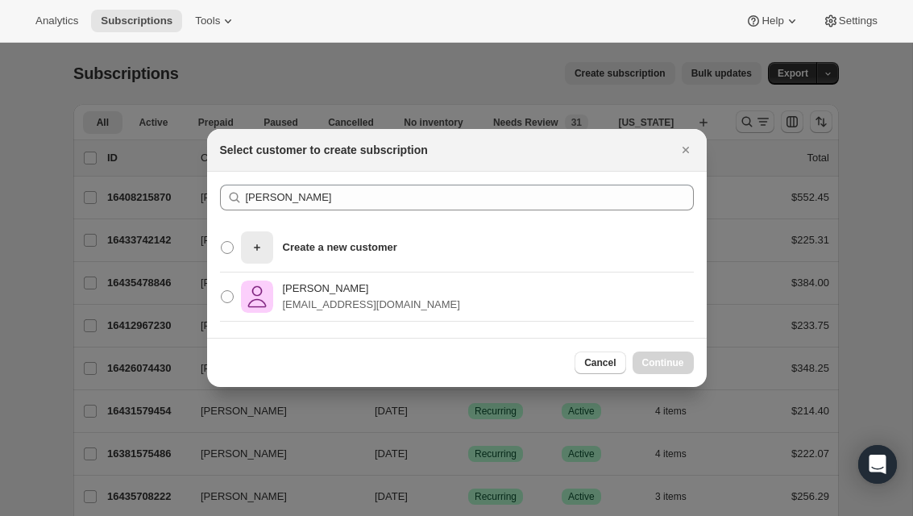
click at [225, 291] on span ":rc:" at bounding box center [227, 296] width 13 height 13
click at [222, 291] on input "[PERSON_NAME] [PERSON_NAME][EMAIL_ADDRESS][DOMAIN_NAME]" at bounding box center [221, 290] width 1 height 1
radio input "true"
click at [673, 360] on span "Continue" at bounding box center [663, 362] width 42 height 13
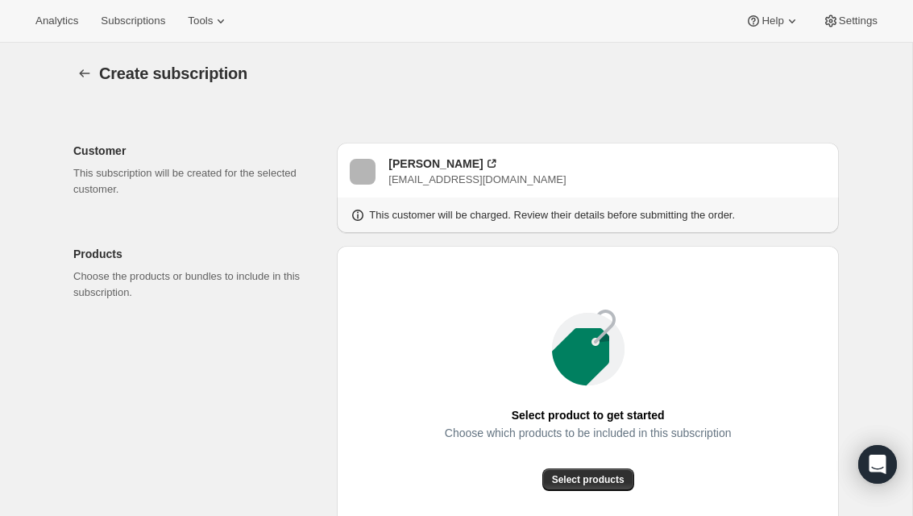
radio input "true"
click at [717, 157] on div "[PERSON_NAME] [PERSON_NAME][EMAIL_ADDRESS][DOMAIN_NAME]" at bounding box center [588, 171] width 476 height 32
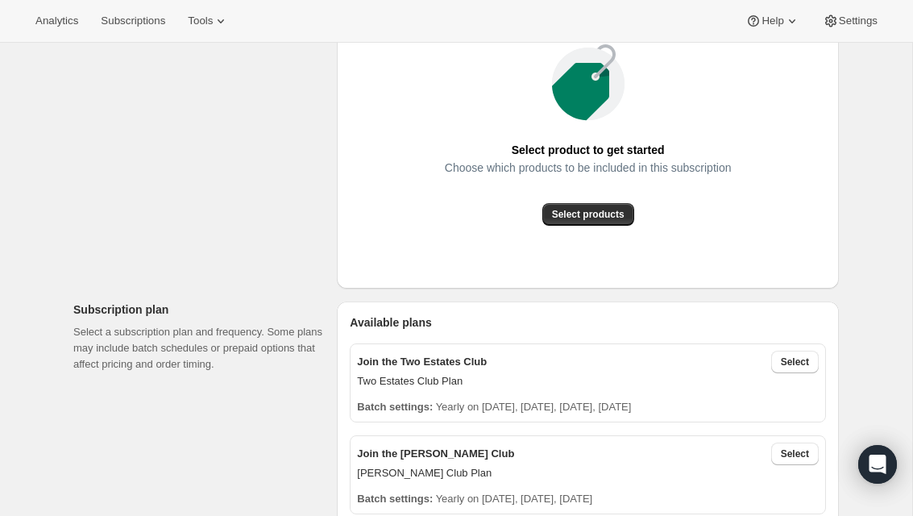
scroll to position [313, 0]
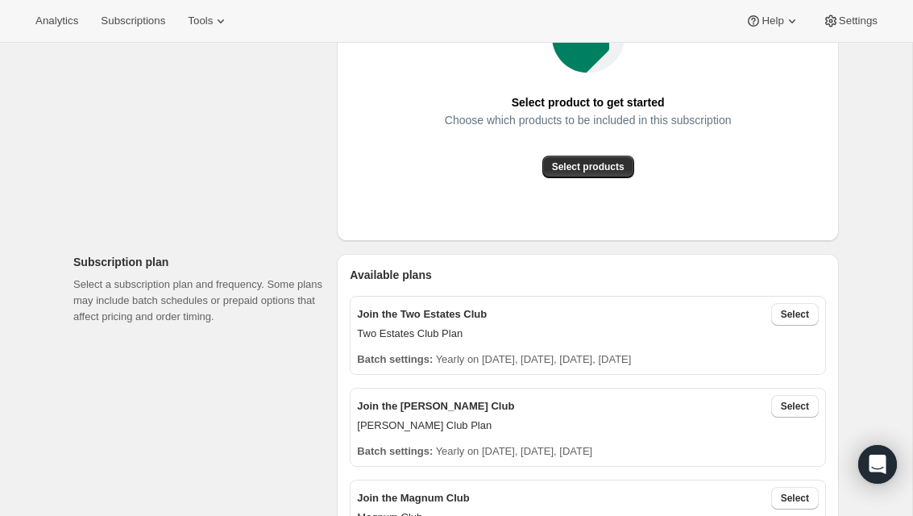
click at [620, 168] on span "Select products" at bounding box center [588, 166] width 73 height 13
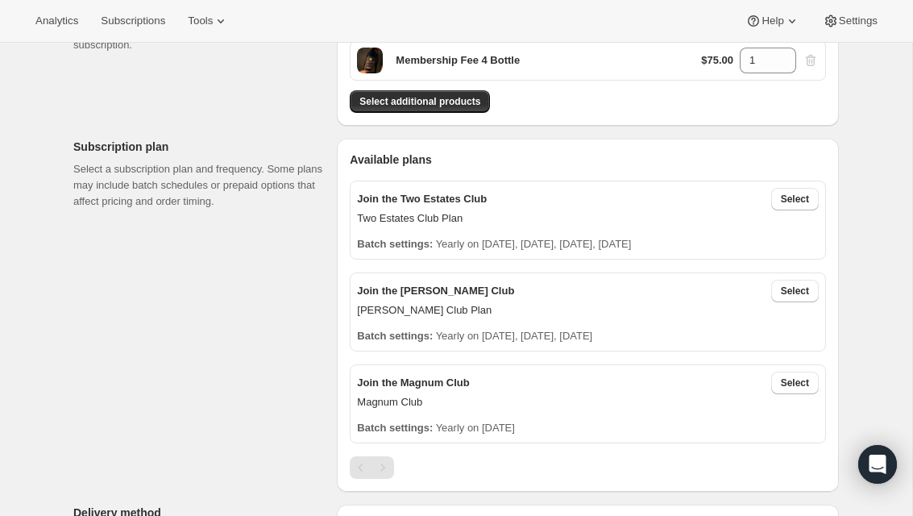
scroll to position [248, 0]
click at [789, 199] on span "Select" at bounding box center [795, 198] width 28 height 13
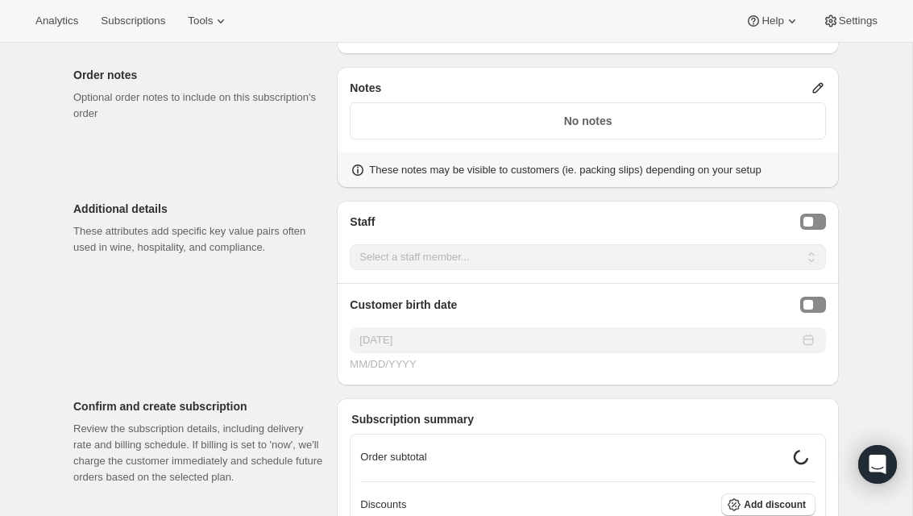
scroll to position [1123, 0]
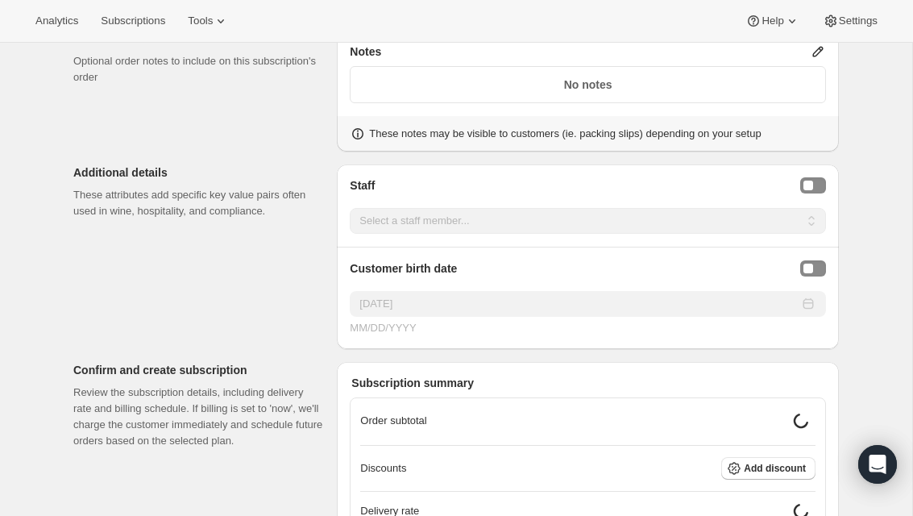
click at [815, 183] on button "Staff Selector" at bounding box center [813, 185] width 26 height 16
click at [737, 223] on select "Select a staff member... [PERSON_NAME] Rafa [PERSON_NAME] [PERSON_NAME] [PERSON…" at bounding box center [588, 221] width 476 height 26
select select "associate-2"
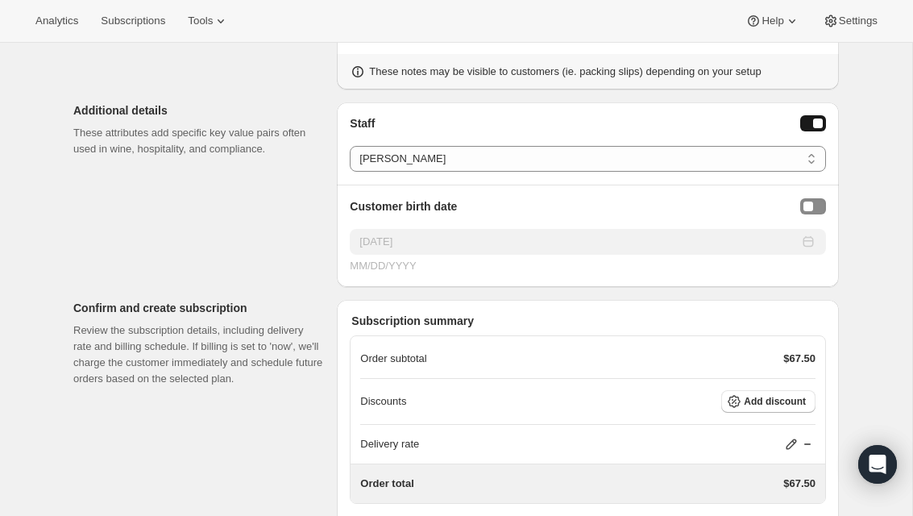
scroll to position [1189, 0]
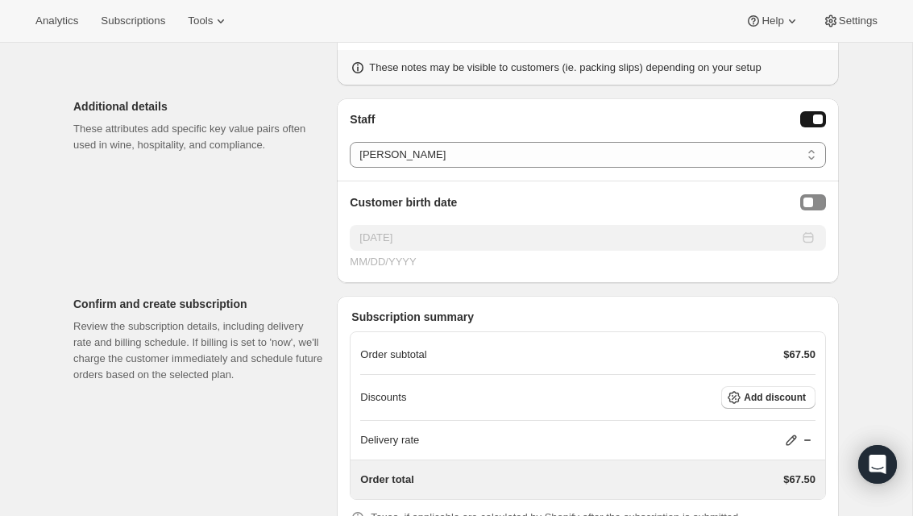
click at [806, 197] on div "Birthday Selector" at bounding box center [808, 202] width 10 height 10
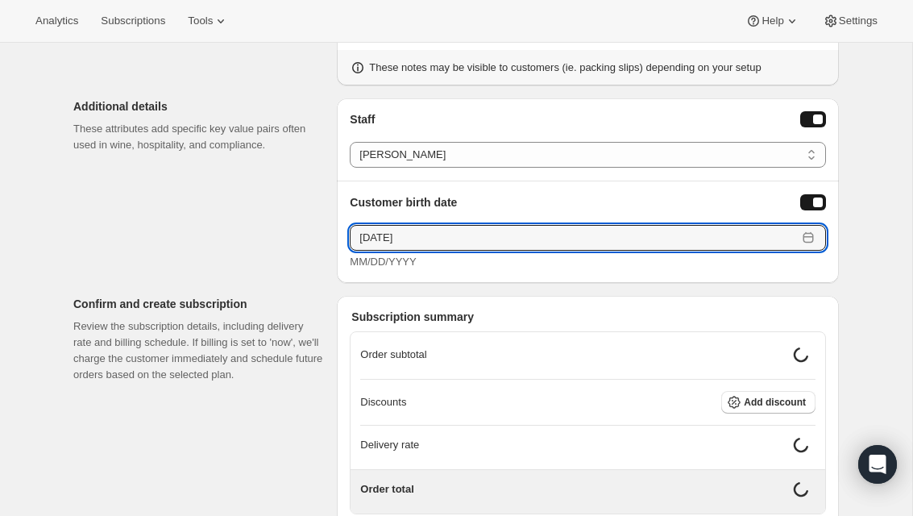
click at [488, 234] on input "[DATE]" at bounding box center [573, 238] width 447 height 26
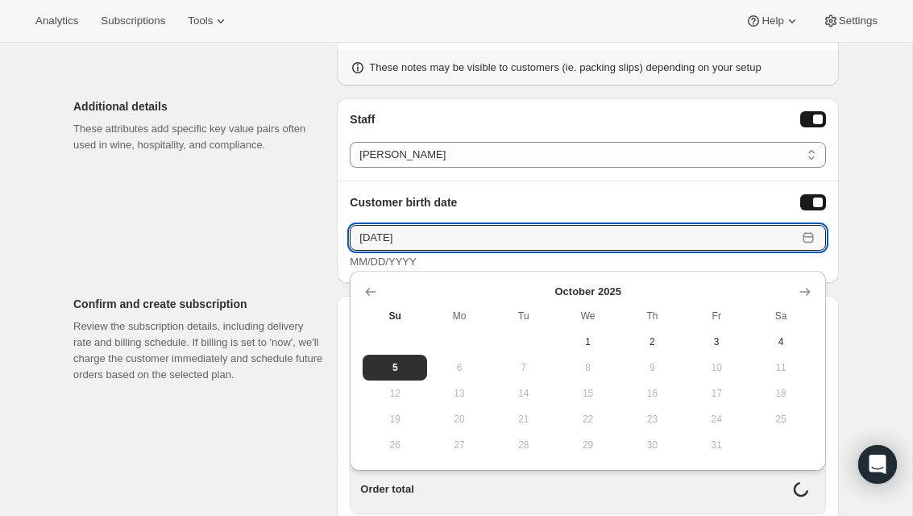
click at [351, 225] on input "[DATE]" at bounding box center [573, 238] width 447 height 26
click at [351, 221] on div "10/05/2025 MM/DD/YYYY" at bounding box center [588, 241] width 476 height 58
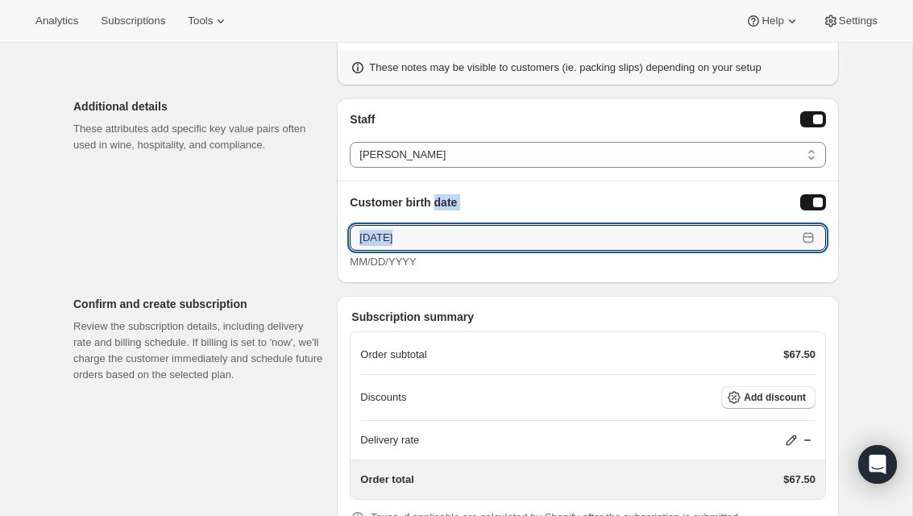
click at [371, 232] on input "[DATE]" at bounding box center [573, 238] width 447 height 26
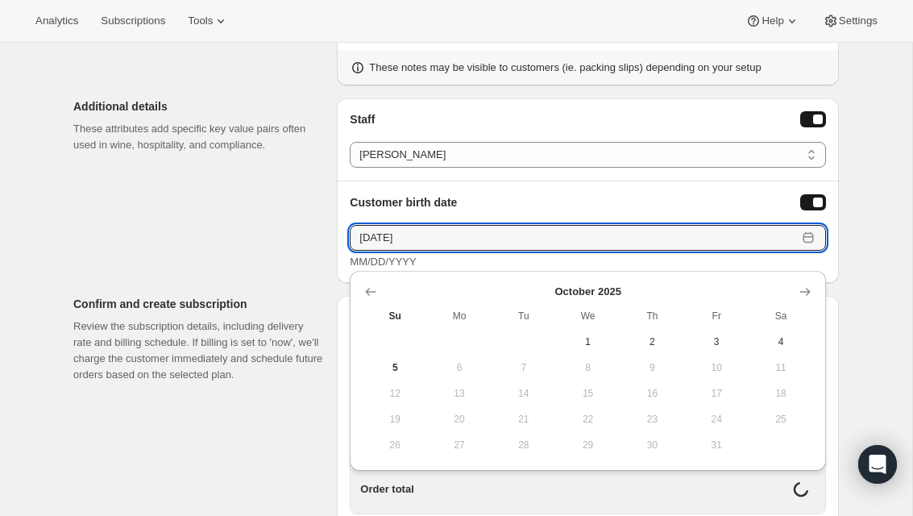
click at [383, 238] on input "11/05/2025" at bounding box center [573, 238] width 447 height 26
click at [415, 233] on input "11/16/2025" at bounding box center [573, 238] width 447 height 26
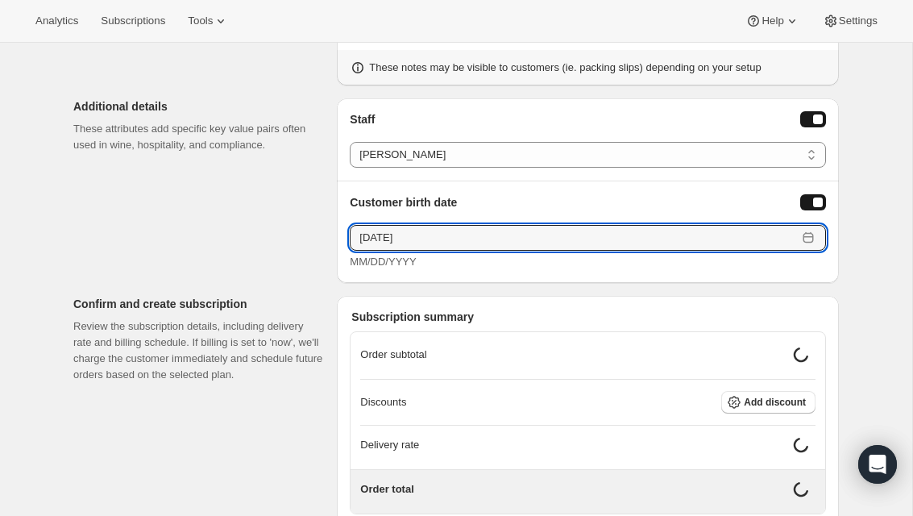
type input "[DATE]"
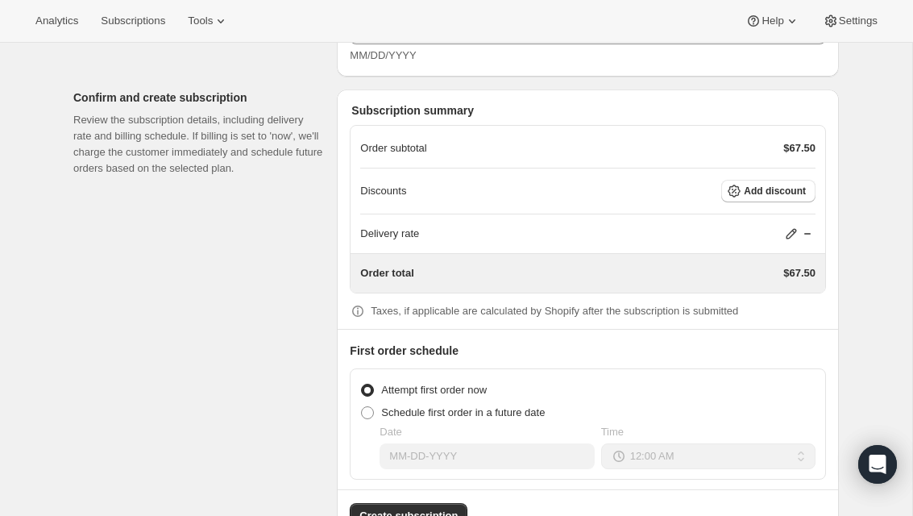
scroll to position [1406, 0]
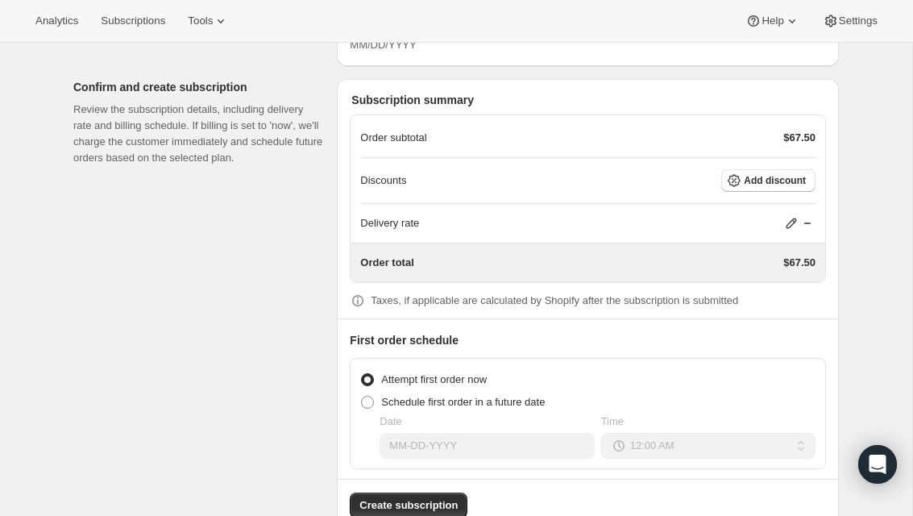
click at [671, 138] on div "Order subtotal $67.50" at bounding box center [587, 138] width 455 height 16
click at [788, 221] on icon at bounding box center [791, 223] width 10 height 10
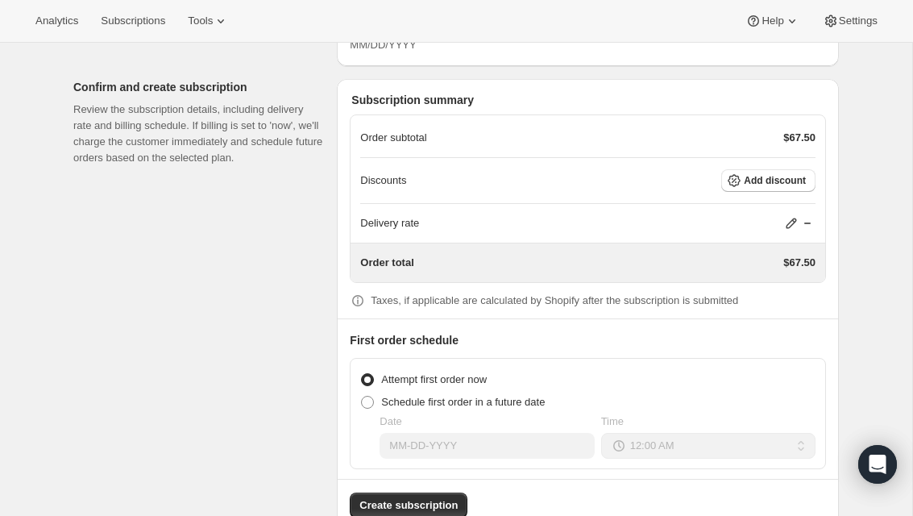
click at [777, 182] on span "Add discount" at bounding box center [775, 180] width 62 height 13
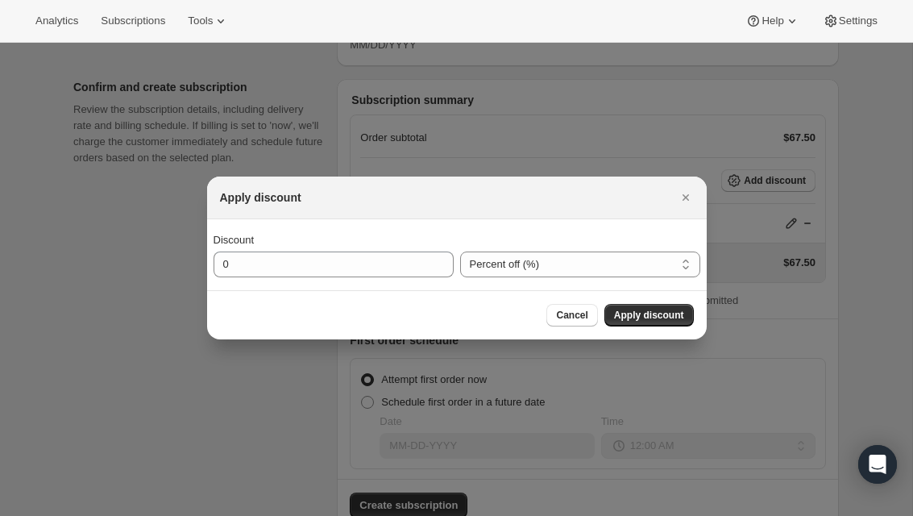
click at [871, 169] on div at bounding box center [456, 258] width 913 height 516
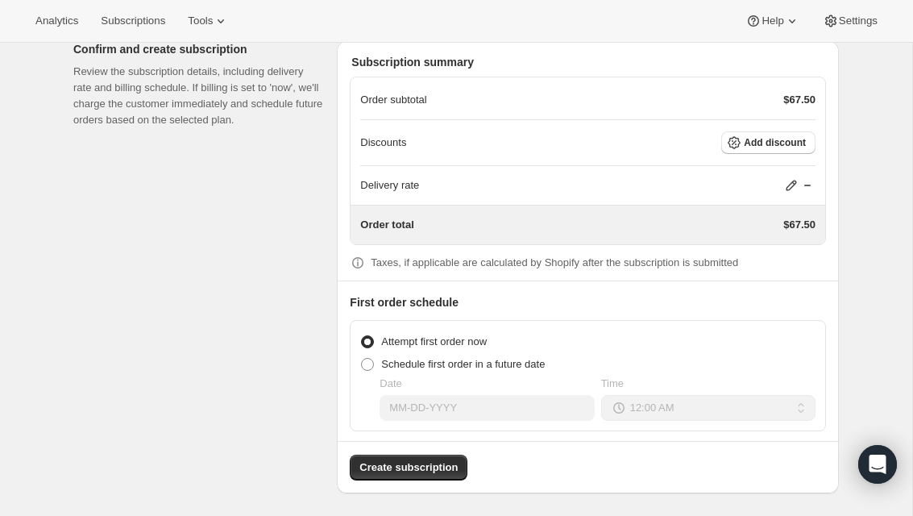
scroll to position [1443, 0]
click at [524, 358] on span "Schedule first order in a future date" at bounding box center [463, 364] width 164 height 12
click at [362, 358] on input "Schedule first order in a future date" at bounding box center [361, 358] width 1 height 1
radio input "true"
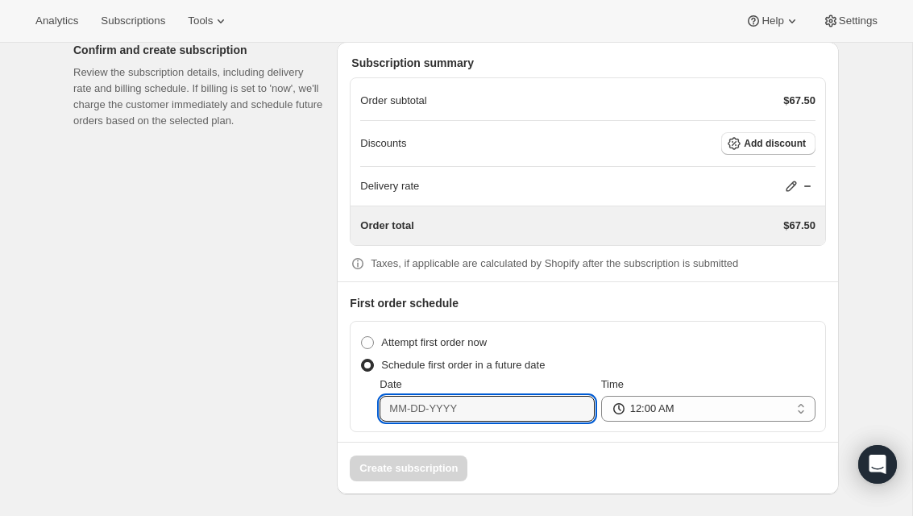
click at [514, 417] on input "Date" at bounding box center [486, 409] width 214 height 26
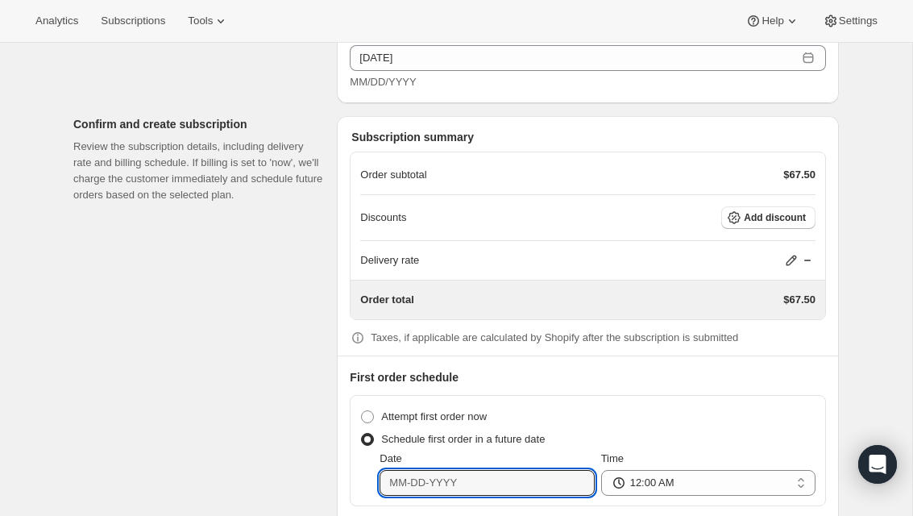
scroll to position [1383, 0]
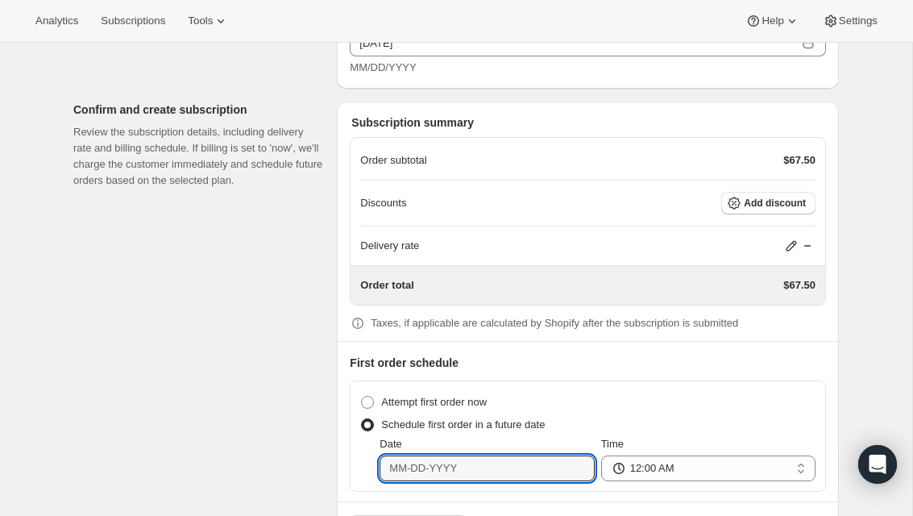
click at [450, 476] on input "Date" at bounding box center [486, 468] width 214 height 26
type input "[DATE]"
click at [746, 413] on div "Schedule first order in a future date" at bounding box center [587, 424] width 455 height 23
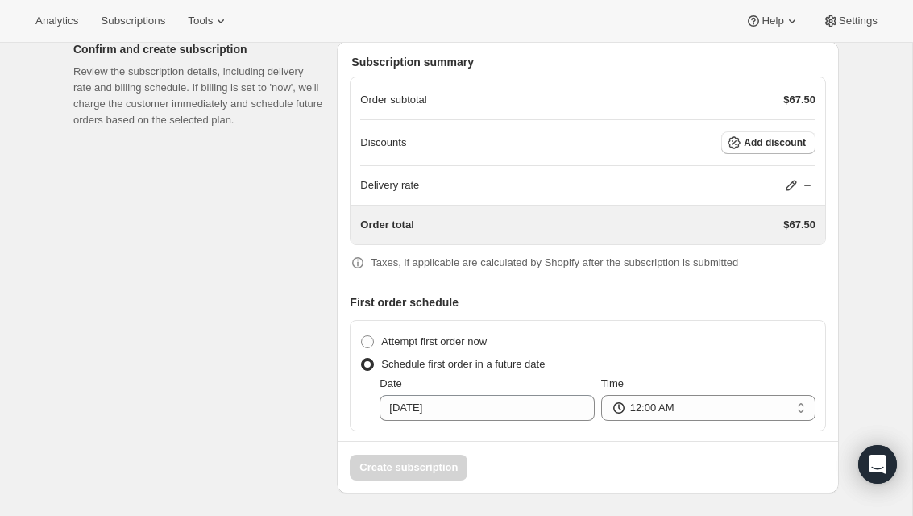
scroll to position [1443, 0]
click at [462, 346] on span "Attempt first order now" at bounding box center [434, 342] width 106 height 16
click at [362, 337] on input "Attempt first order now" at bounding box center [361, 336] width 1 height 1
radio input "true"
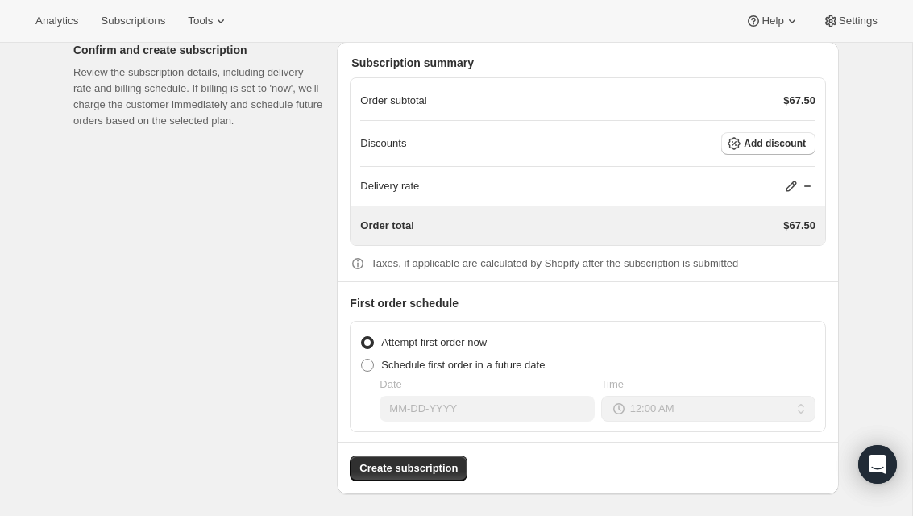
click at [752, 101] on div "Order subtotal $67.50" at bounding box center [587, 101] width 455 height 16
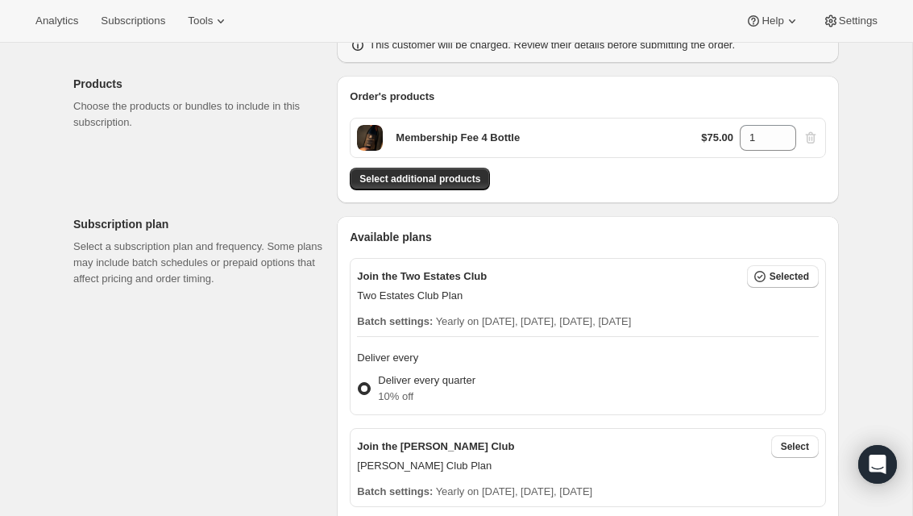
scroll to position [151, 0]
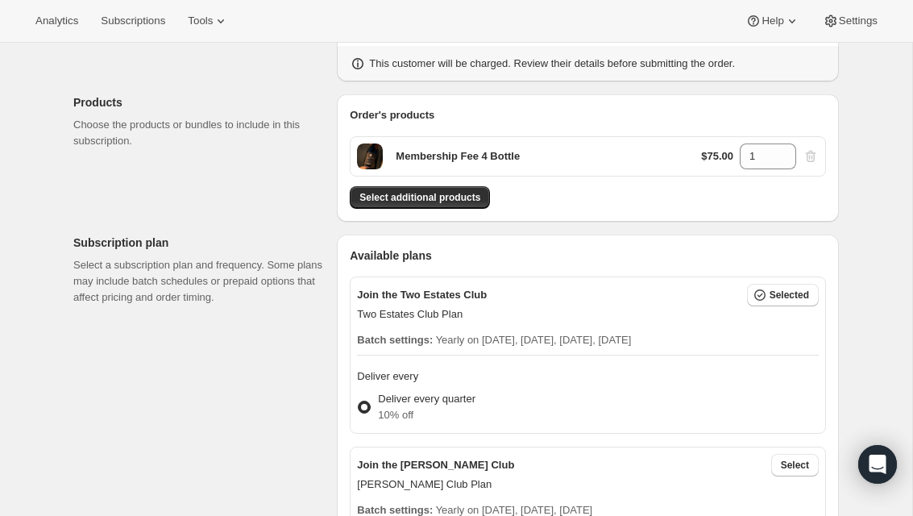
click at [490, 204] on button "Select additional products" at bounding box center [420, 197] width 140 height 23
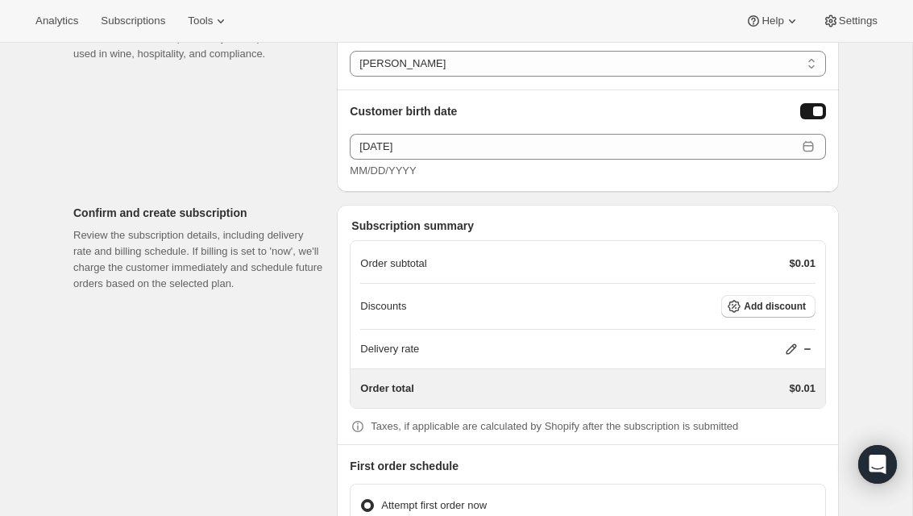
scroll to position [1268, 0]
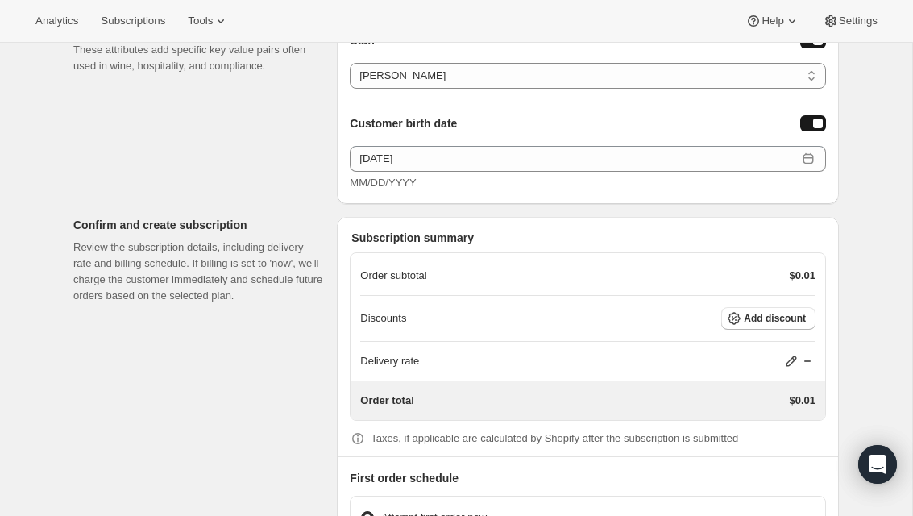
click at [769, 322] on button "Add discount" at bounding box center [768, 318] width 94 height 23
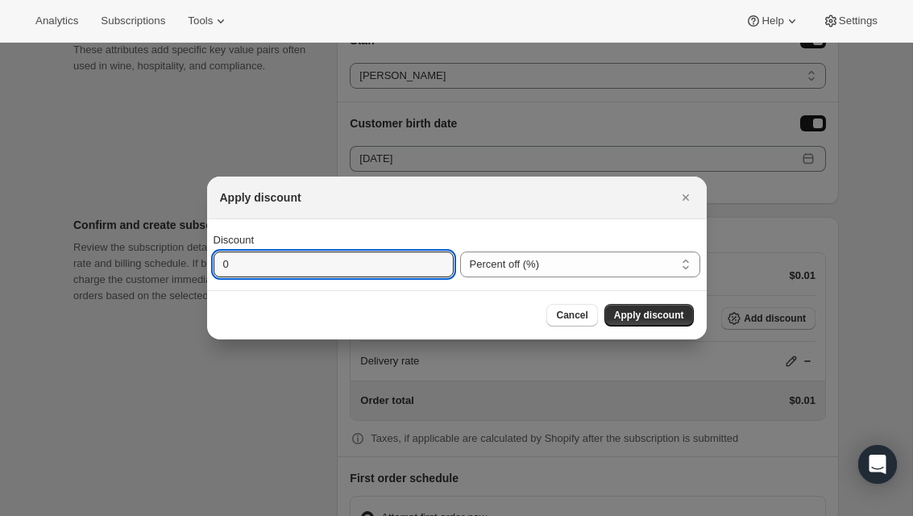
click at [332, 270] on input "0" at bounding box center [321, 264] width 216 height 26
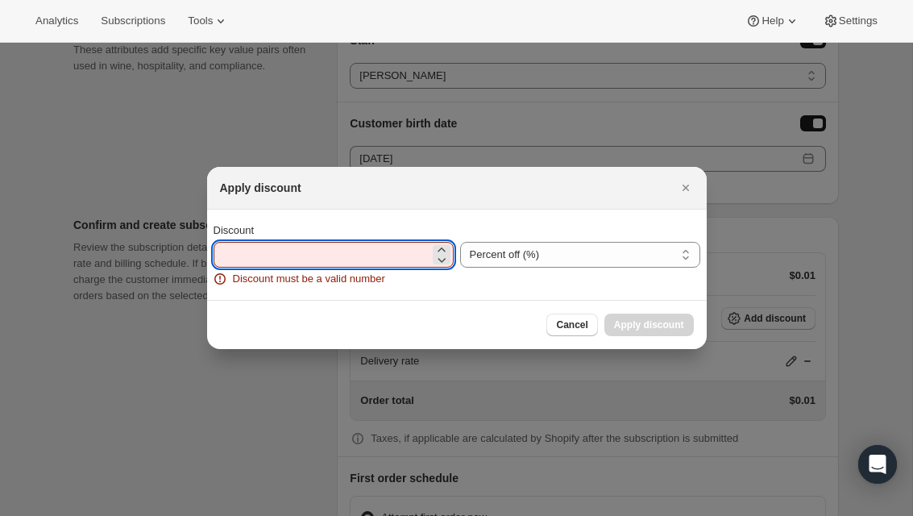
click at [766, 315] on div at bounding box center [456, 258] width 913 height 516
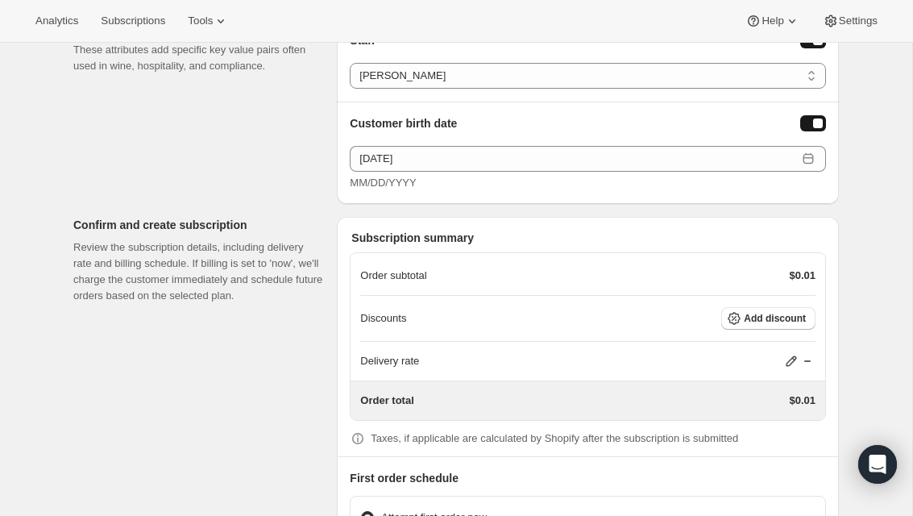
click at [745, 319] on span "Add discount" at bounding box center [775, 318] width 62 height 13
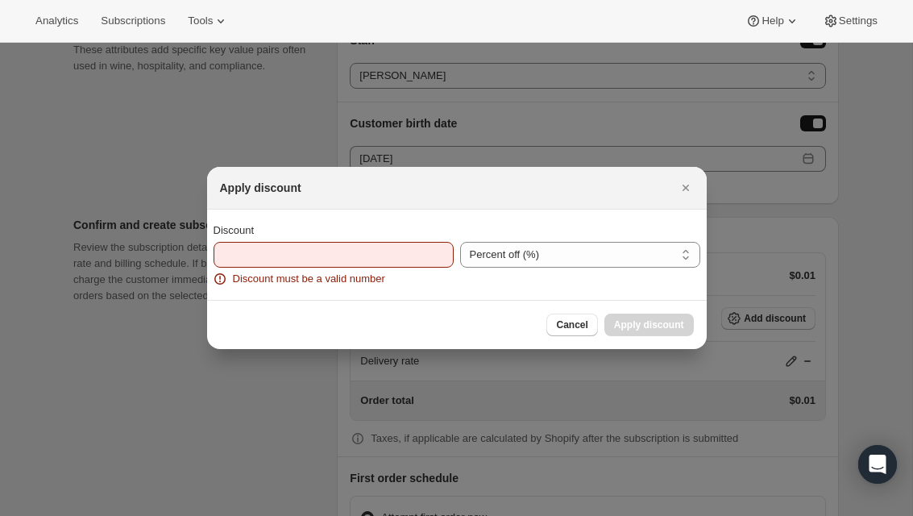
scroll to position [0, 0]
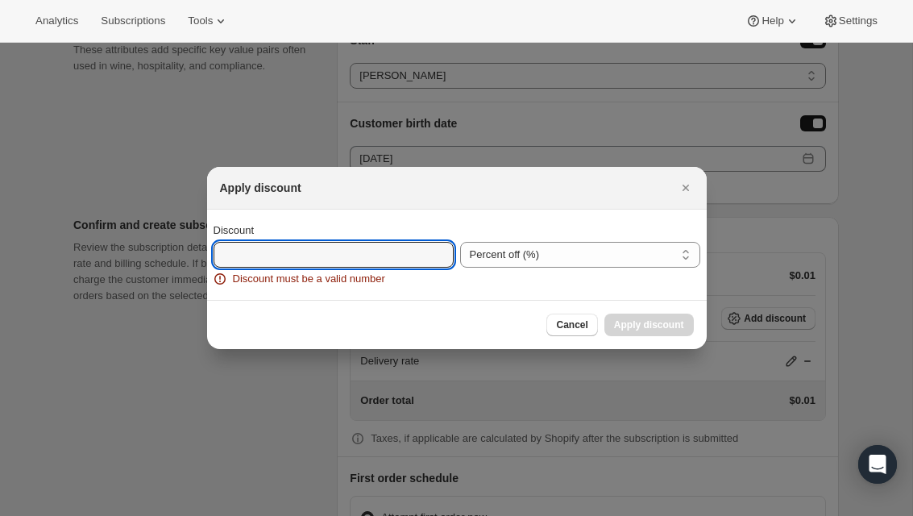
click at [377, 267] on input "Discount" at bounding box center [321, 255] width 216 height 26
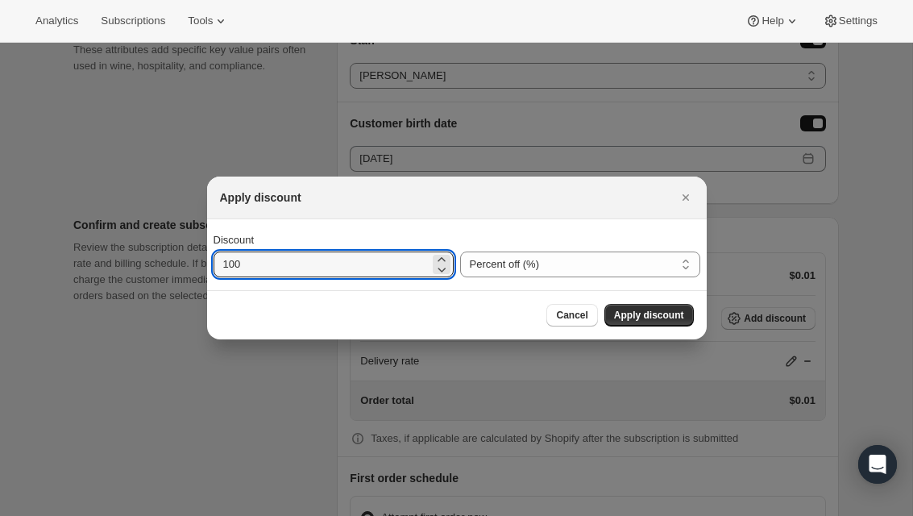
type input "100"
click at [562, 274] on select "Percent off (%) Amount off ($)" at bounding box center [580, 264] width 240 height 26
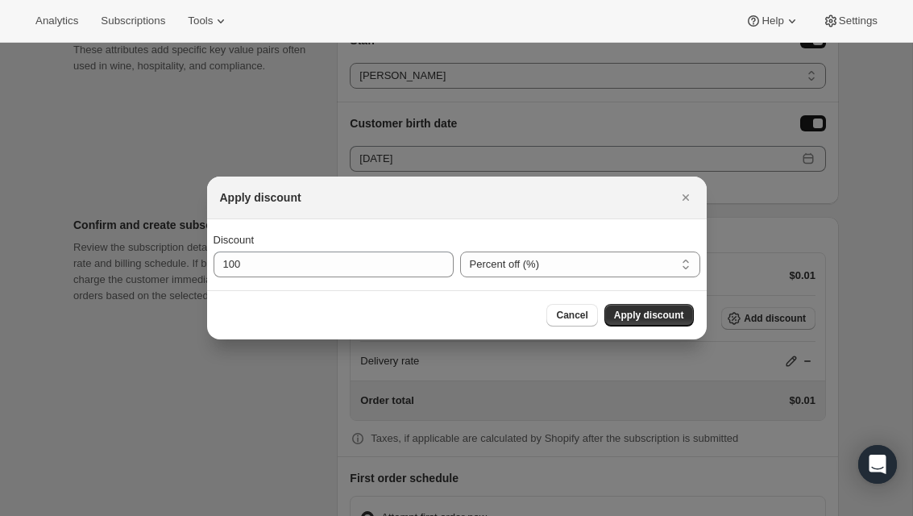
click at [661, 312] on span "Apply discount" at bounding box center [649, 315] width 70 height 13
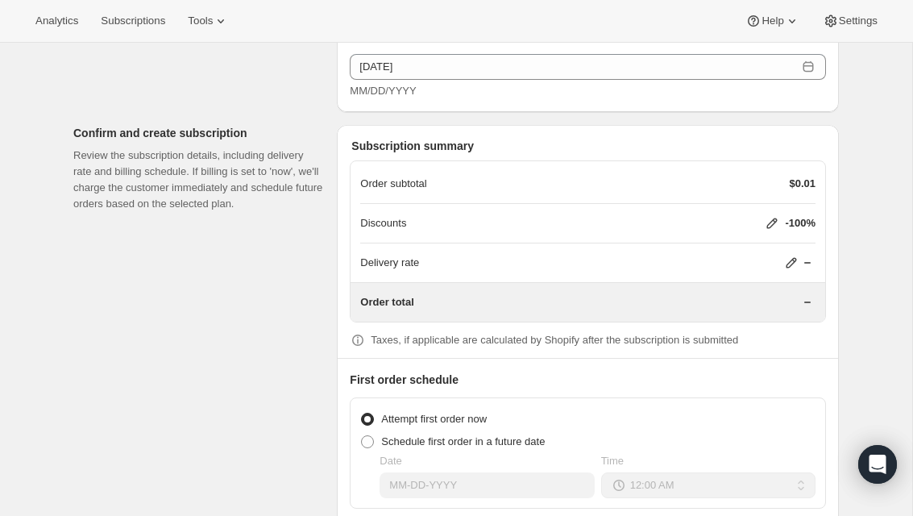
scroll to position [1364, 0]
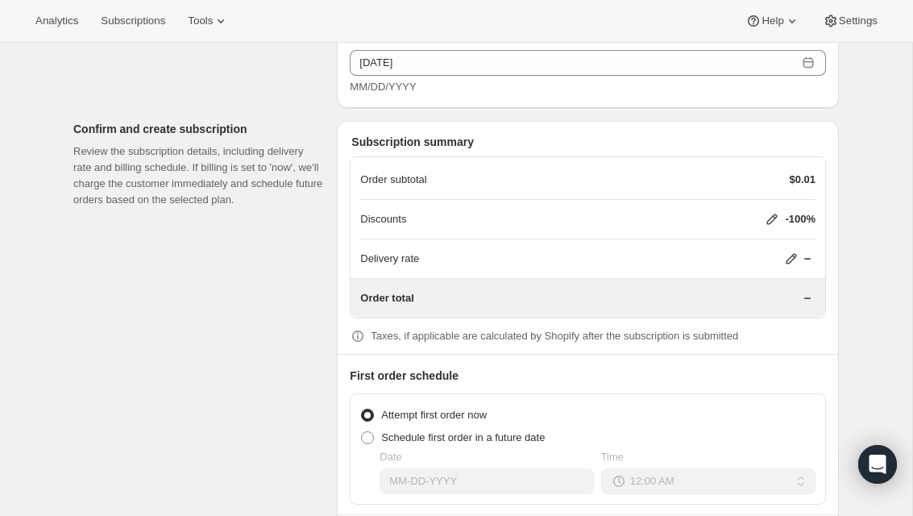
click at [802, 290] on icon at bounding box center [807, 298] width 16 height 16
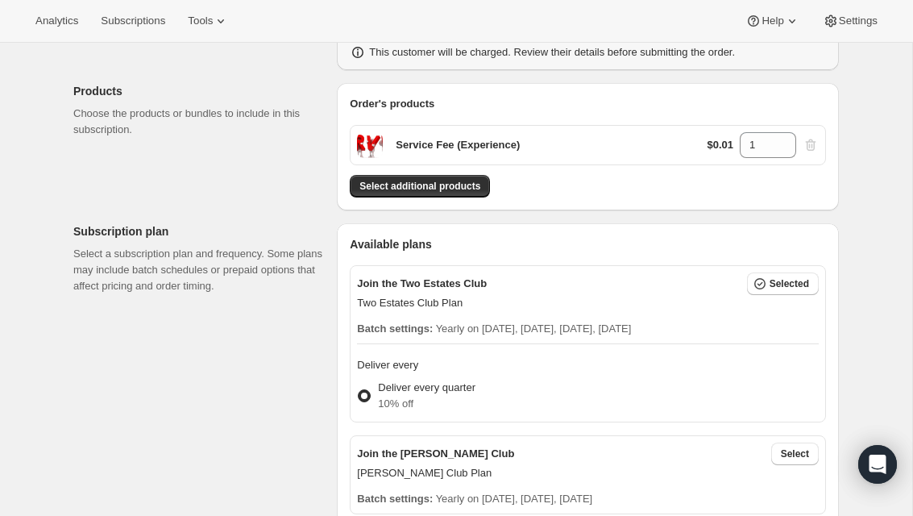
scroll to position [138, 0]
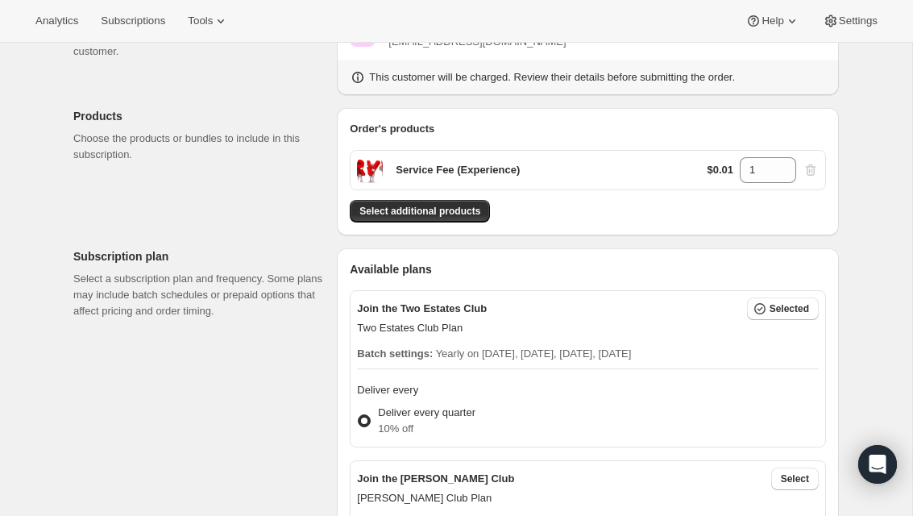
click at [467, 209] on span "Select additional products" at bounding box center [419, 211] width 121 height 13
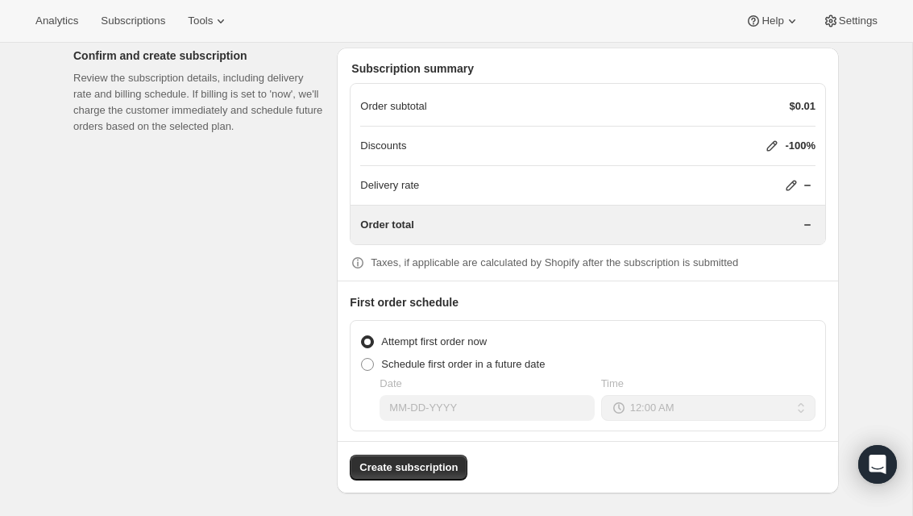
scroll to position [1436, 0]
click at [448, 464] on span "Create subscription" at bounding box center [408, 468] width 98 height 16
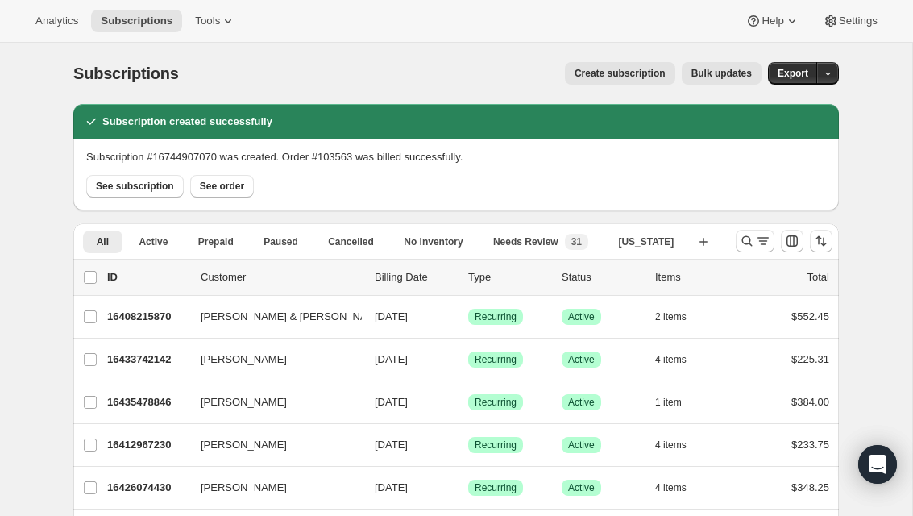
click at [114, 197] on button "See subscription" at bounding box center [134, 186] width 97 height 23
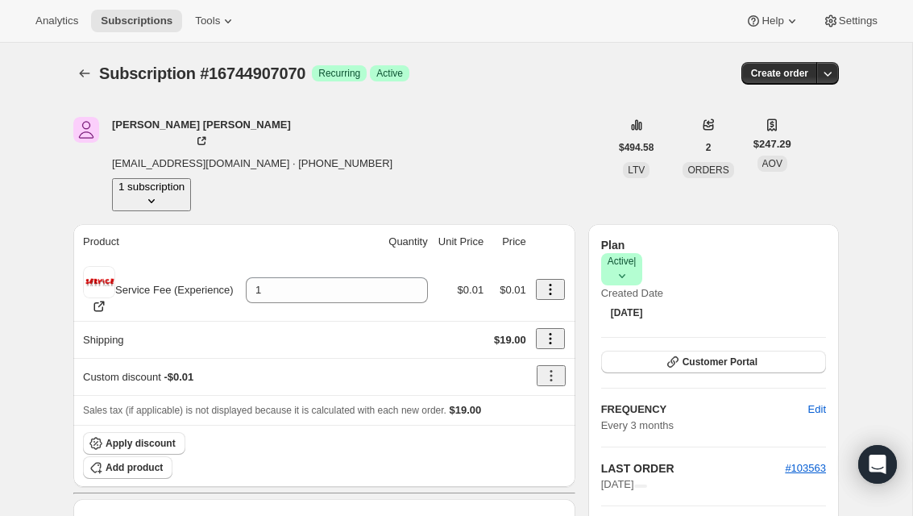
click at [543, 330] on icon "Shipping actions" at bounding box center [550, 338] width 16 height 16
click at [558, 395] on th "Sales tax (if applicable) is not displayed because it is calculated with each n…" at bounding box center [324, 410] width 502 height 30
click at [553, 328] on button "Shipping actions" at bounding box center [550, 338] width 29 height 21
click at [551, 318] on span "Edit shipping rate" at bounding box center [538, 317] width 81 height 12
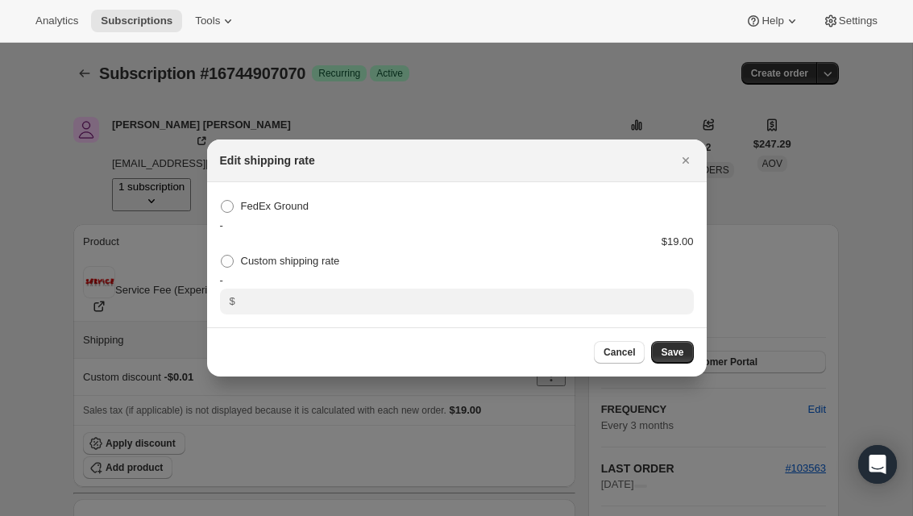
click at [257, 267] on span "Custom shipping rate" at bounding box center [290, 261] width 99 height 12
click at [222, 255] on input "Custom shipping rate" at bounding box center [221, 255] width 1 height 1
radio input "true"
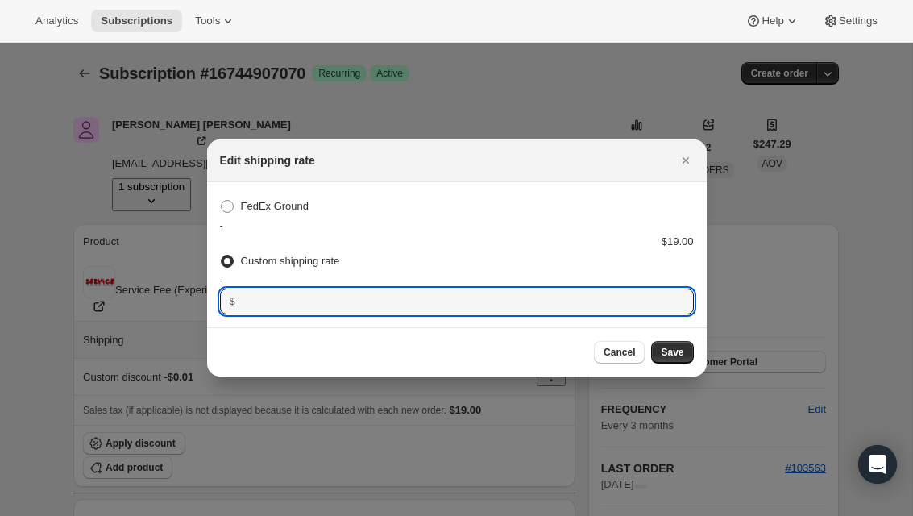
click at [649, 300] on input ":rnn:" at bounding box center [454, 301] width 429 height 26
type input "0"
click at [669, 357] on button "Save" at bounding box center [672, 352] width 42 height 23
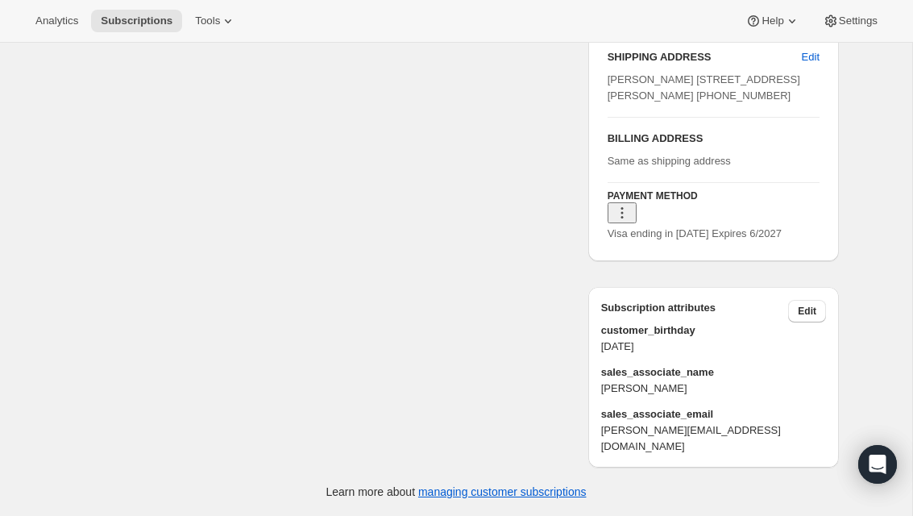
scroll to position [904, 0]
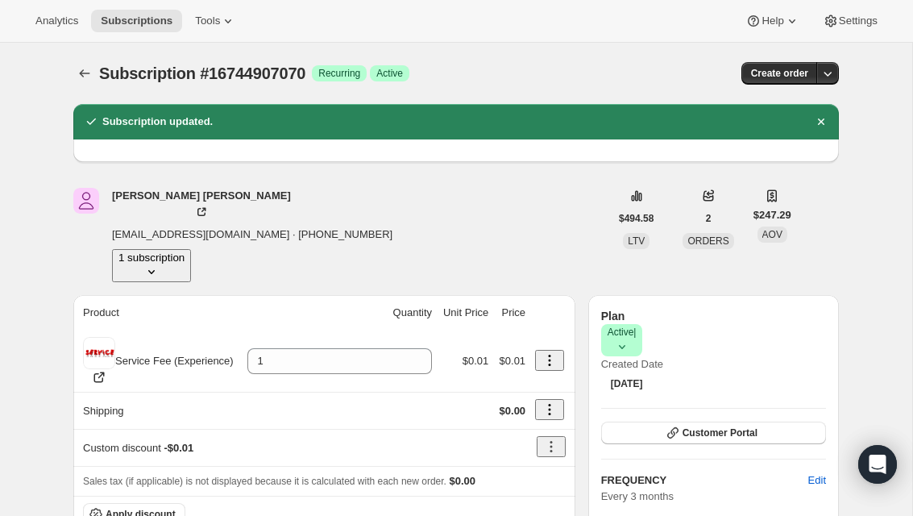
scroll to position [0, 0]
